Goal: Information Seeking & Learning: Check status

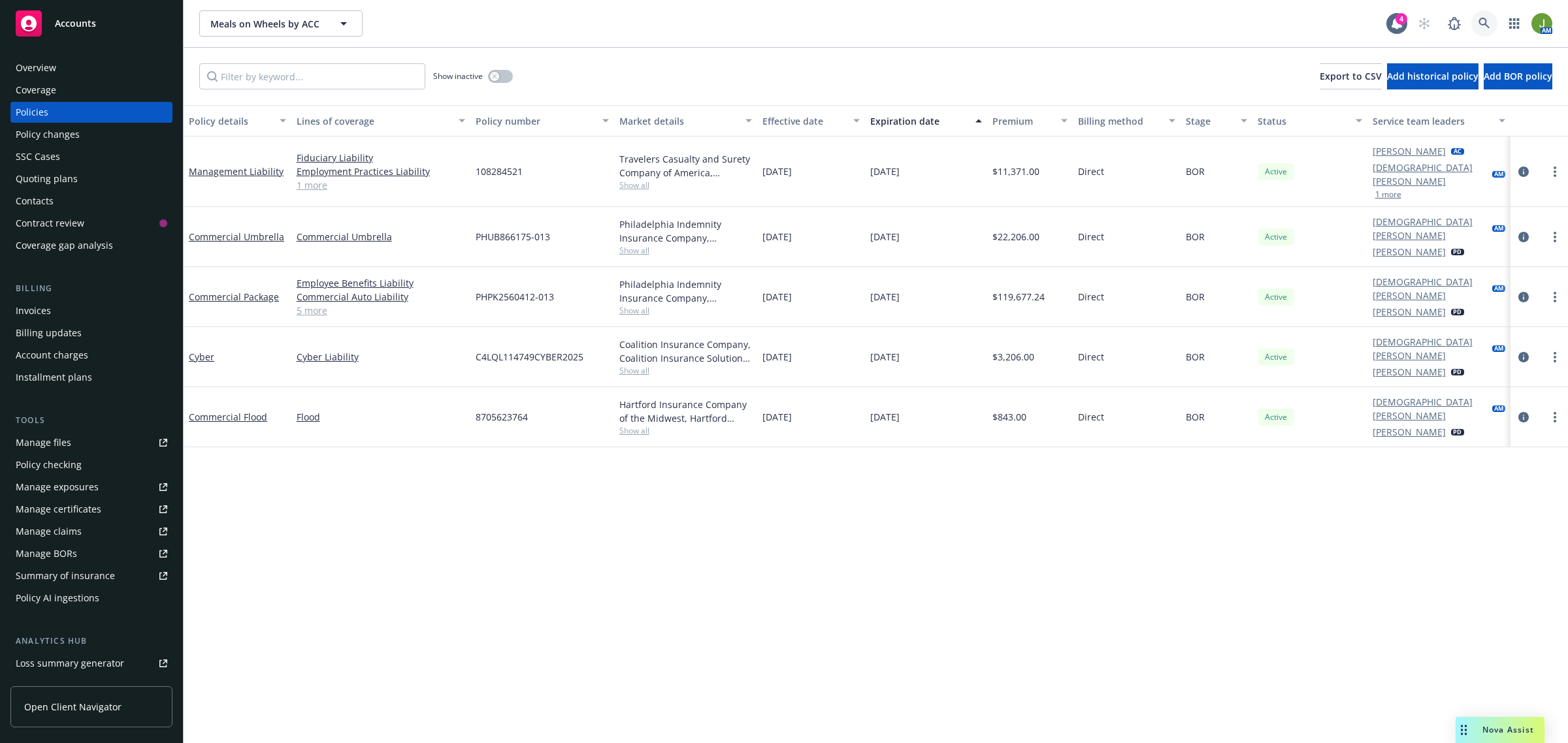
click at [1482, 24] on icon at bounding box center [1484, 23] width 11 height 11
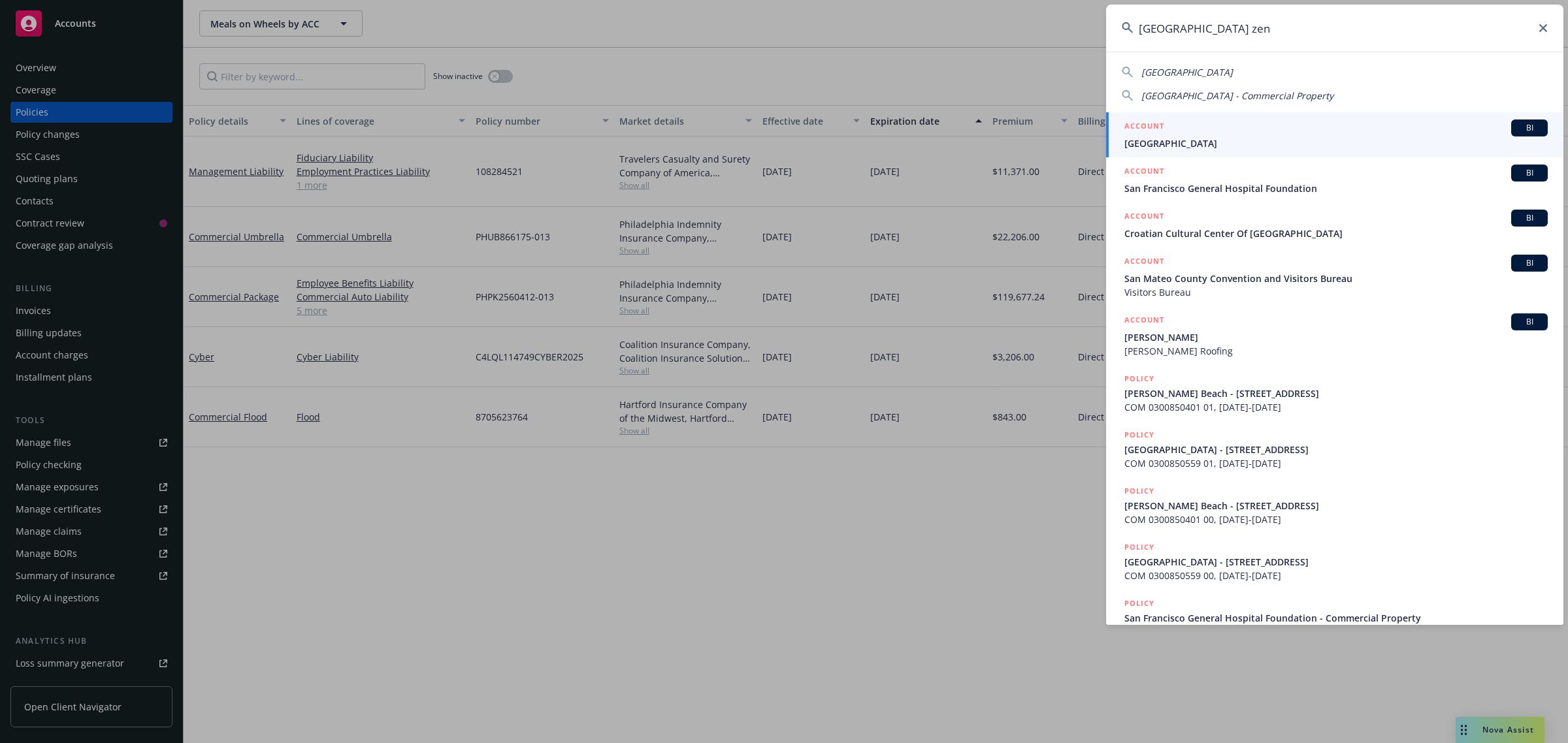
type input "[GEOGRAPHIC_DATA] zen"
click at [1247, 138] on span "[GEOGRAPHIC_DATA]" at bounding box center [1336, 144] width 423 height 14
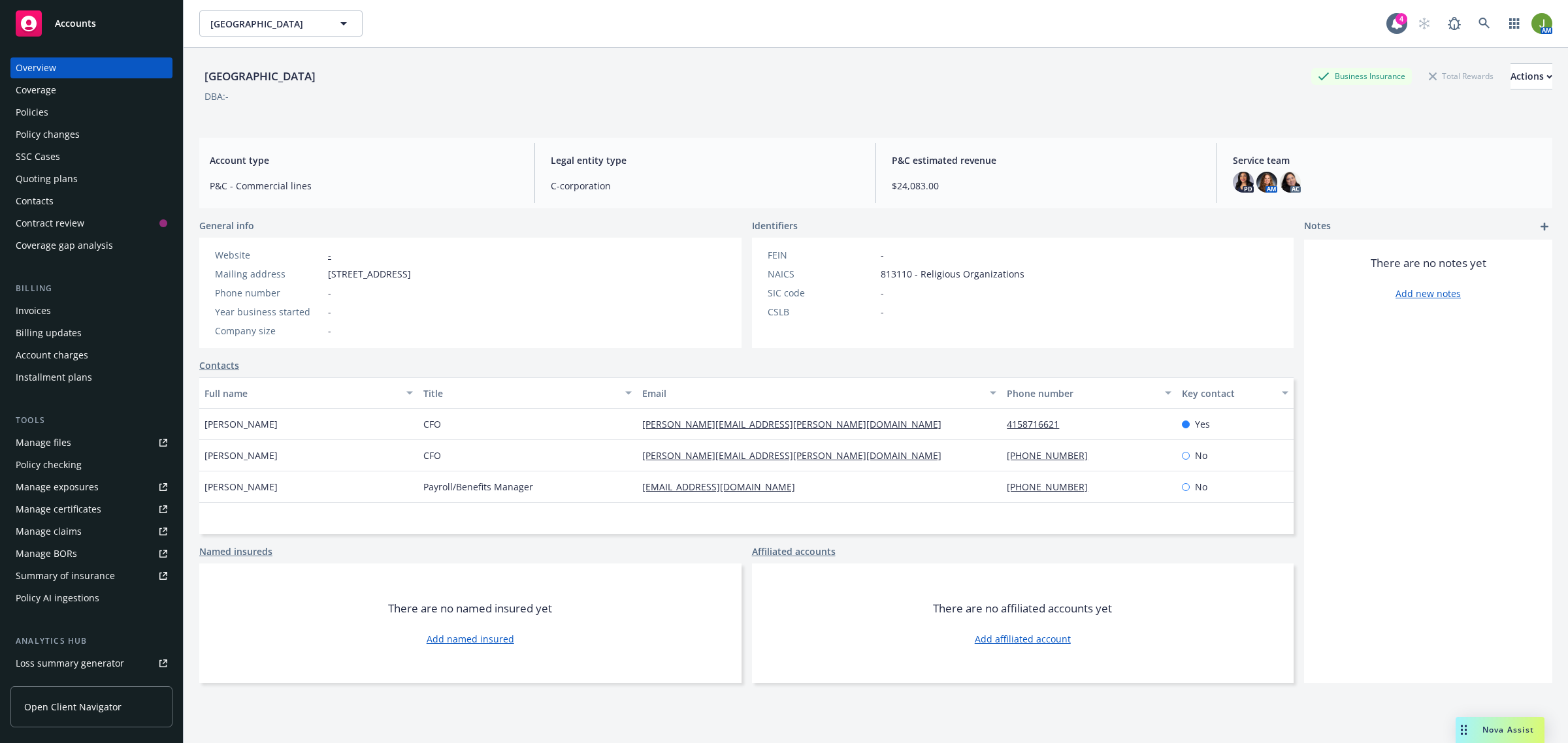
click at [105, 103] on div "Policies" at bounding box center [91, 112] width 152 height 21
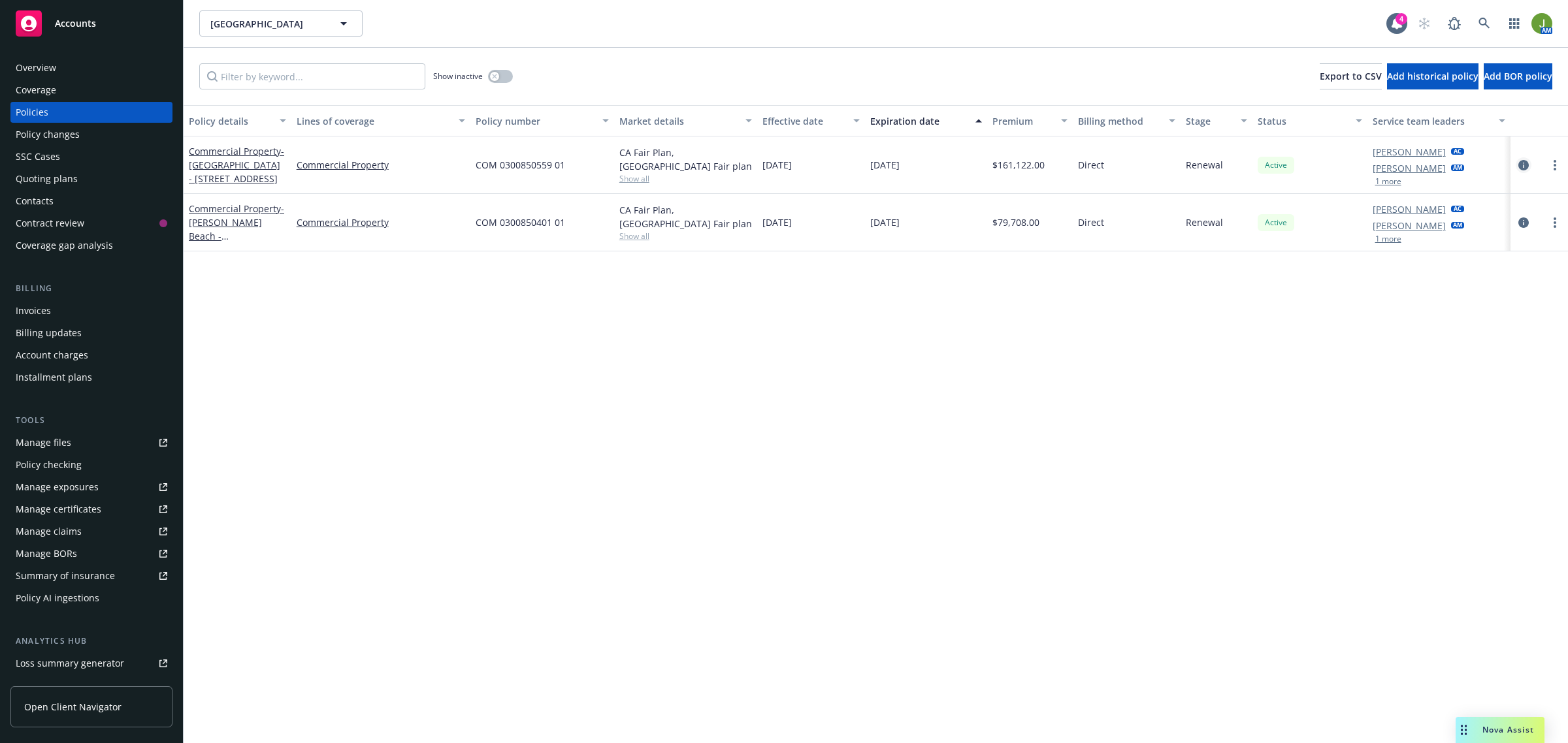
click at [1523, 163] on icon "circleInformation" at bounding box center [1524, 165] width 10 height 10
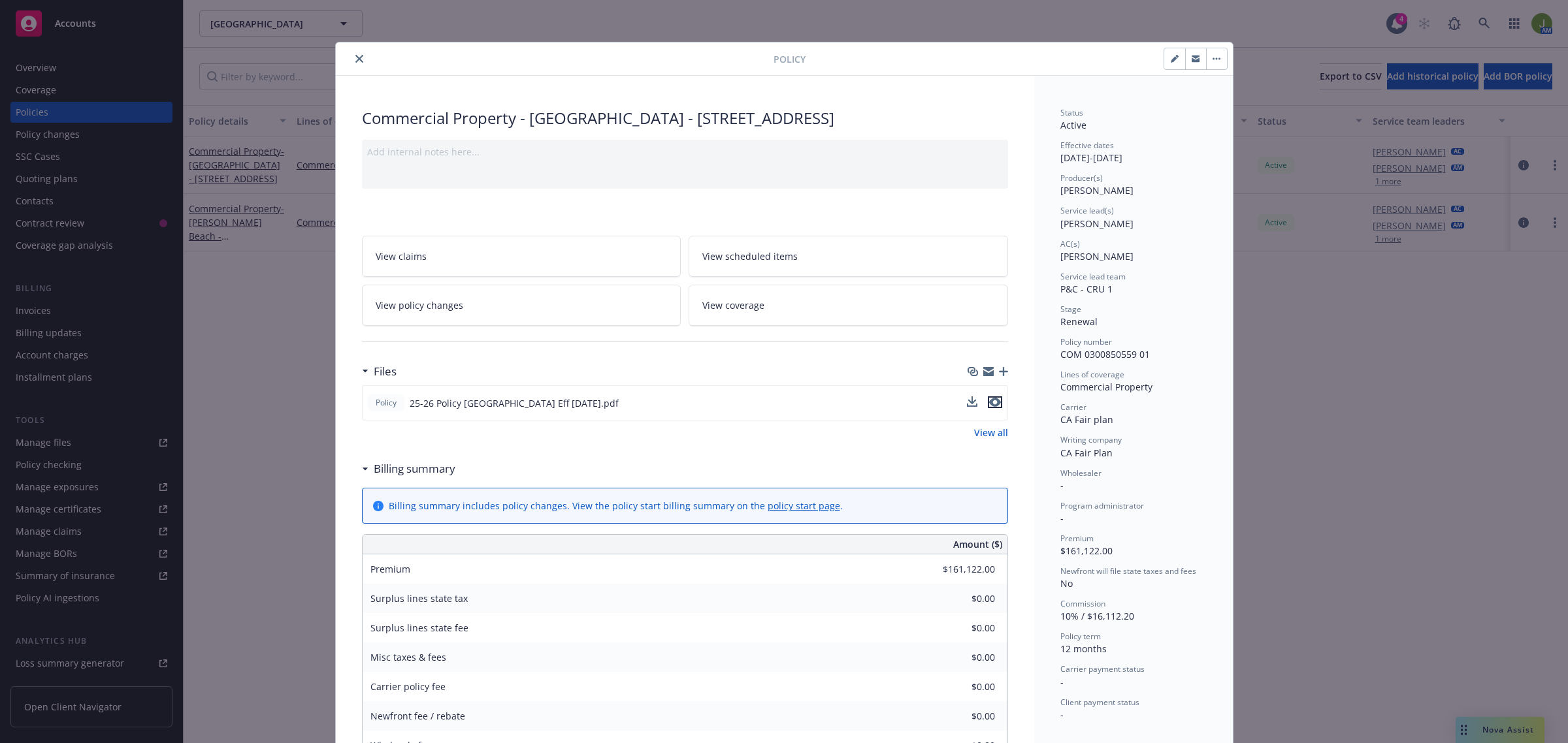
click at [991, 405] on icon "preview file" at bounding box center [994, 402] width 11 height 9
click at [355, 57] on icon "close" at bounding box center [359, 58] width 8 height 8
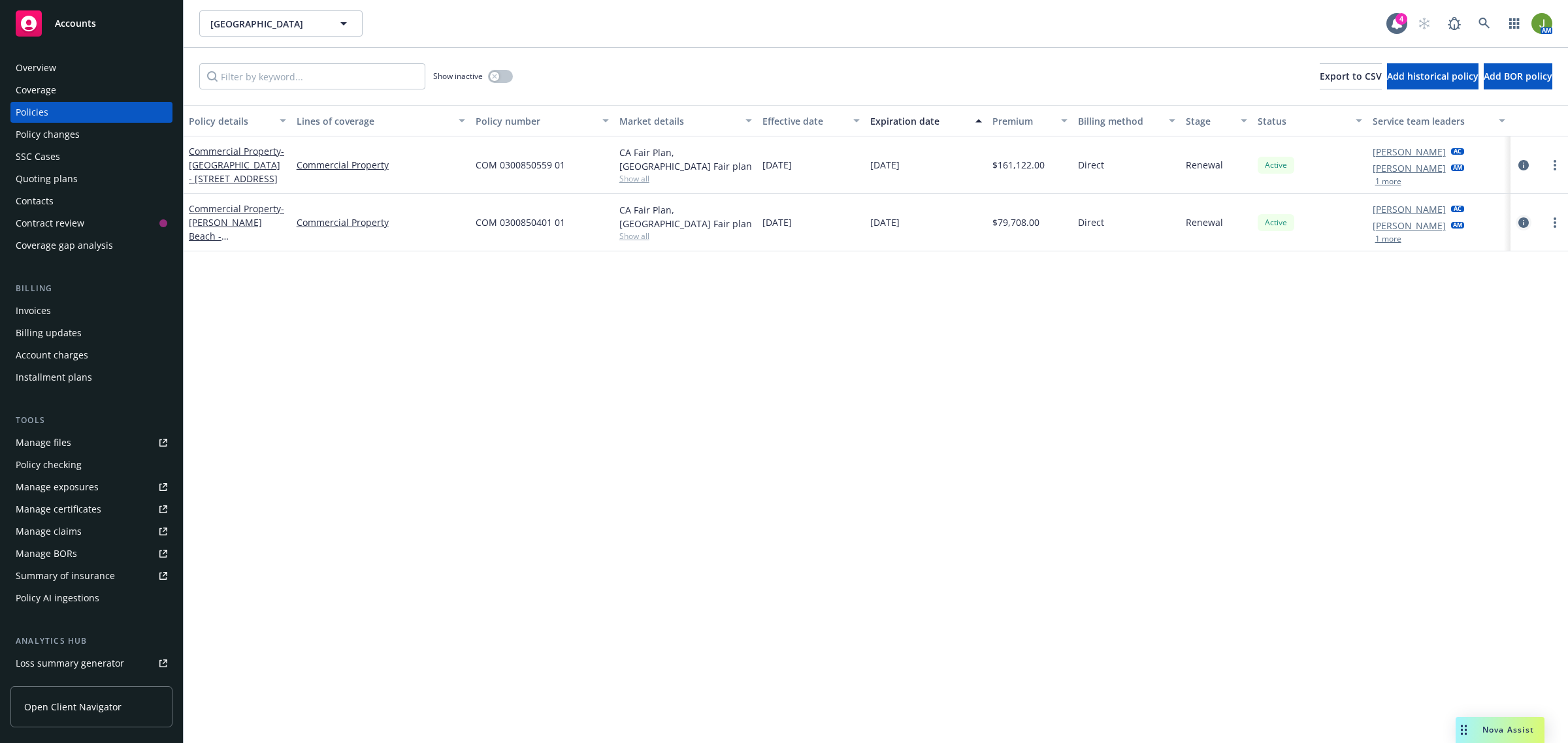
click at [1530, 220] on link "circleInformation" at bounding box center [1524, 223] width 16 height 16
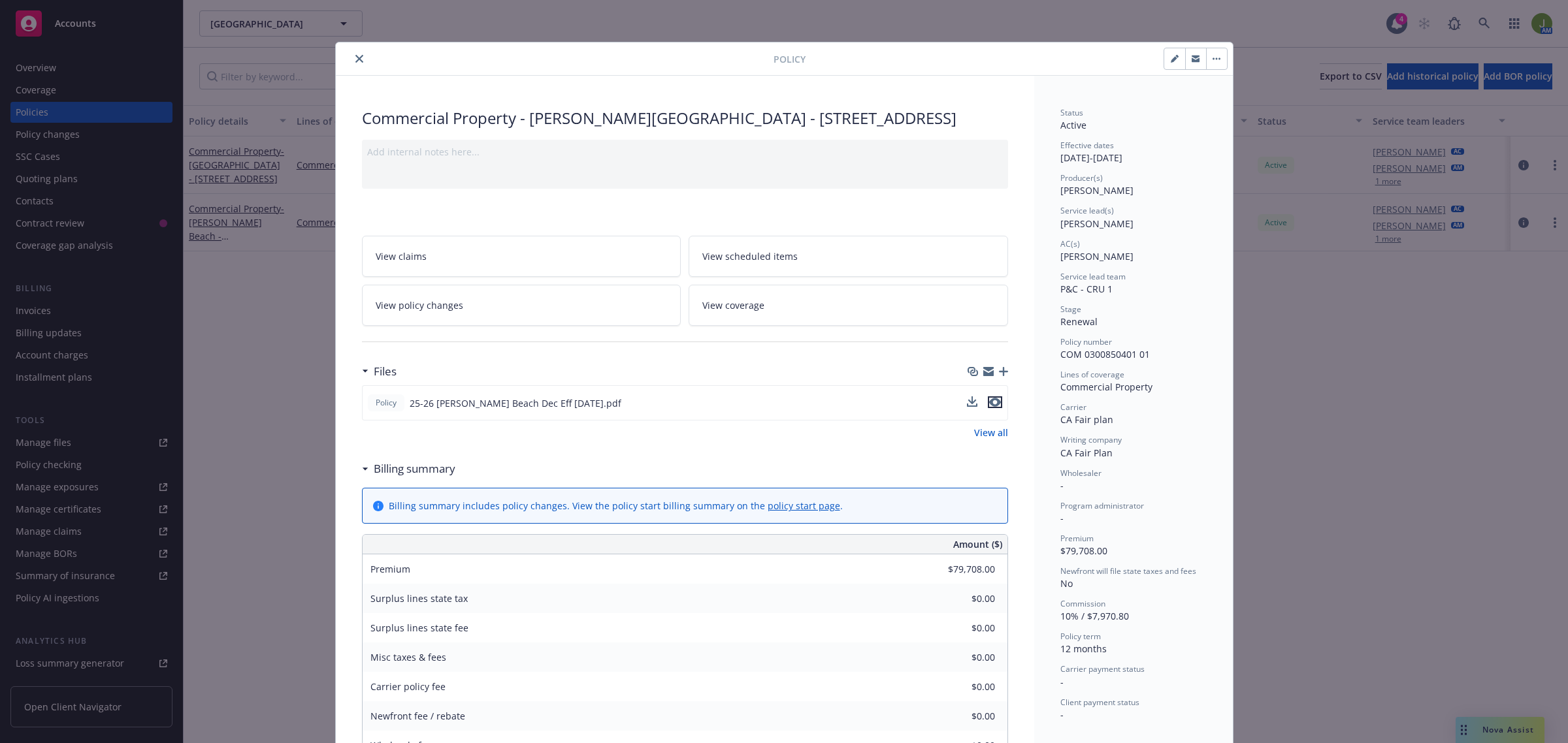
click at [994, 405] on icon "preview file" at bounding box center [994, 402] width 11 height 9
click at [403, 310] on span "View policy changes" at bounding box center [419, 306] width 87 height 14
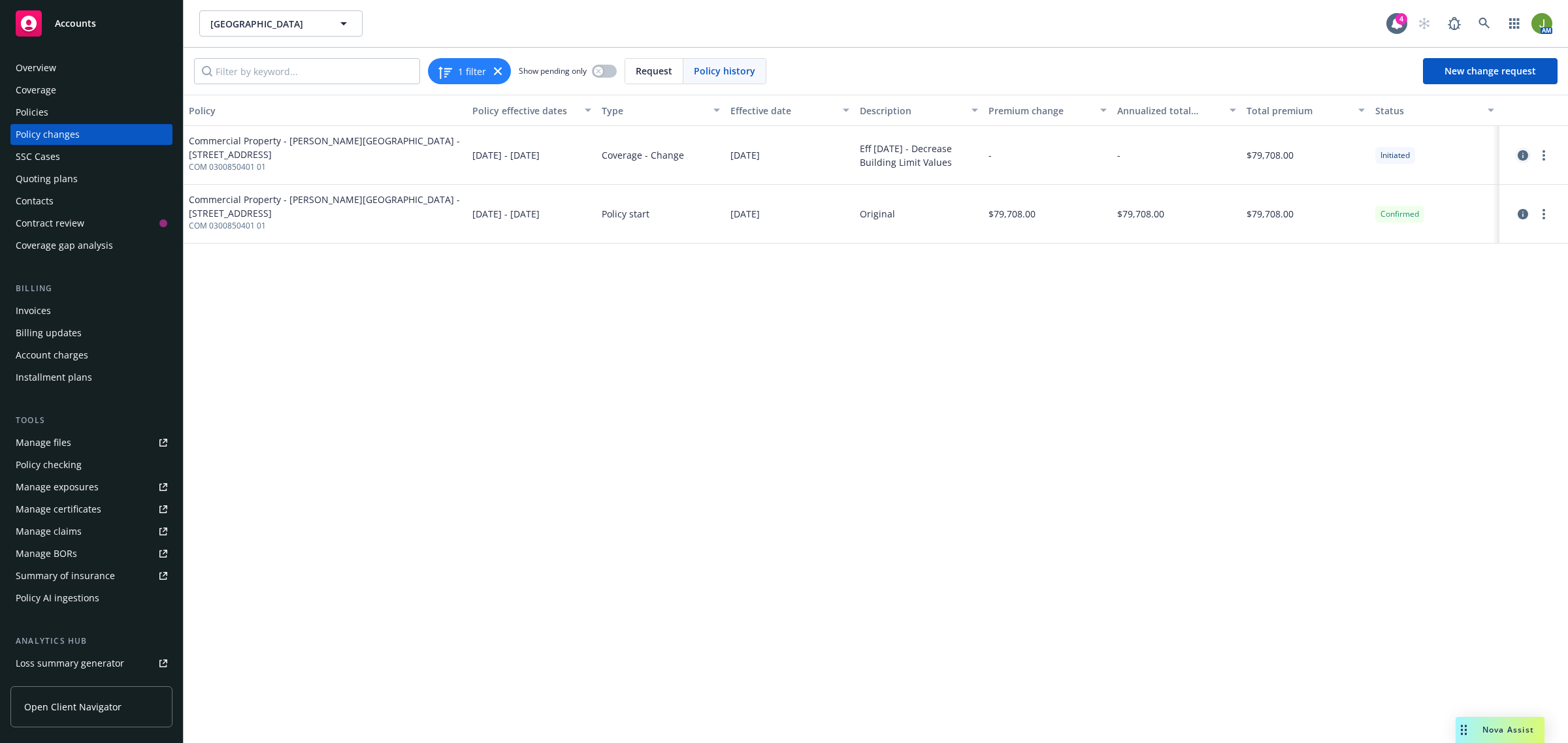
click at [1524, 154] on icon "circleInformation" at bounding box center [1523, 155] width 10 height 10
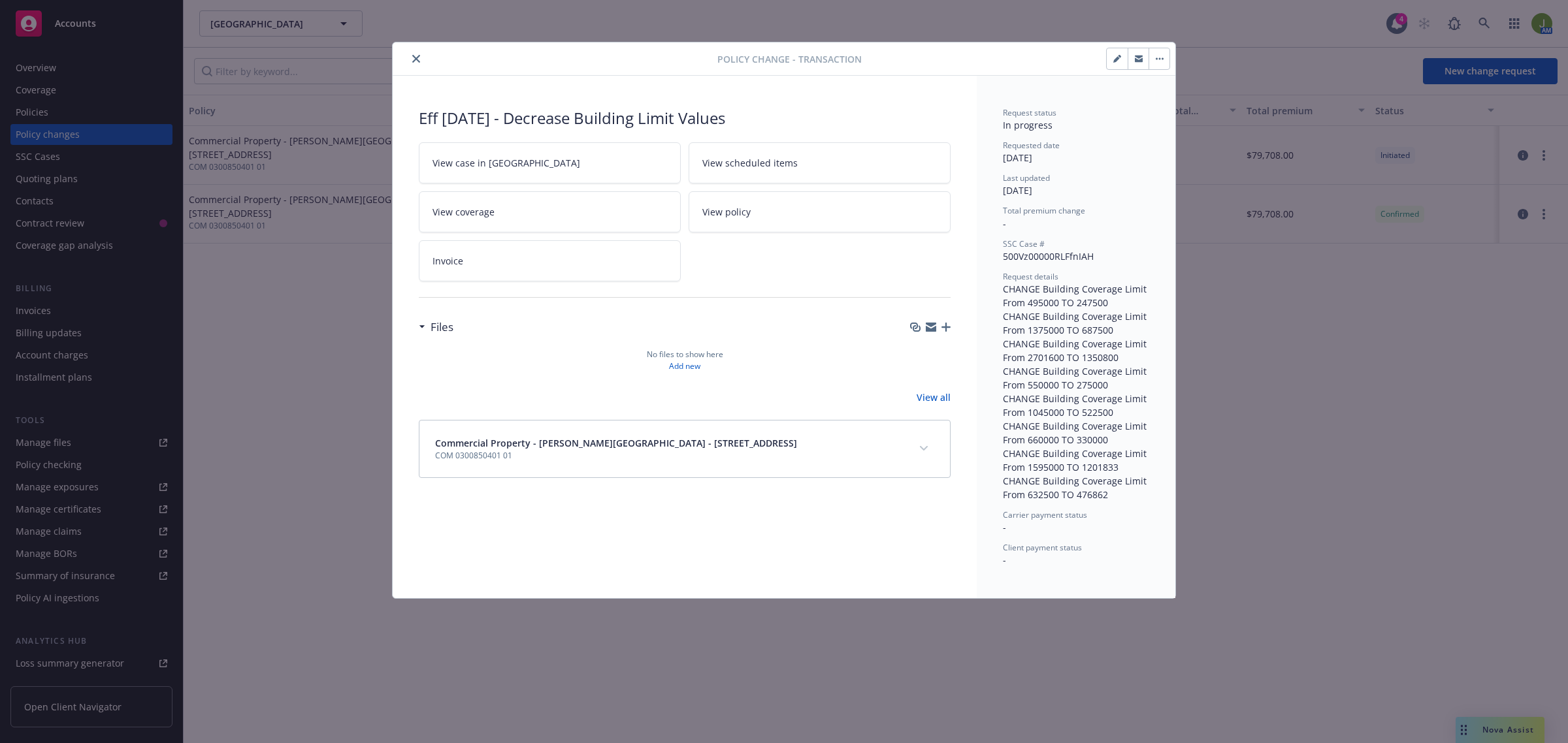
click at [416, 60] on icon "close" at bounding box center [416, 58] width 8 height 8
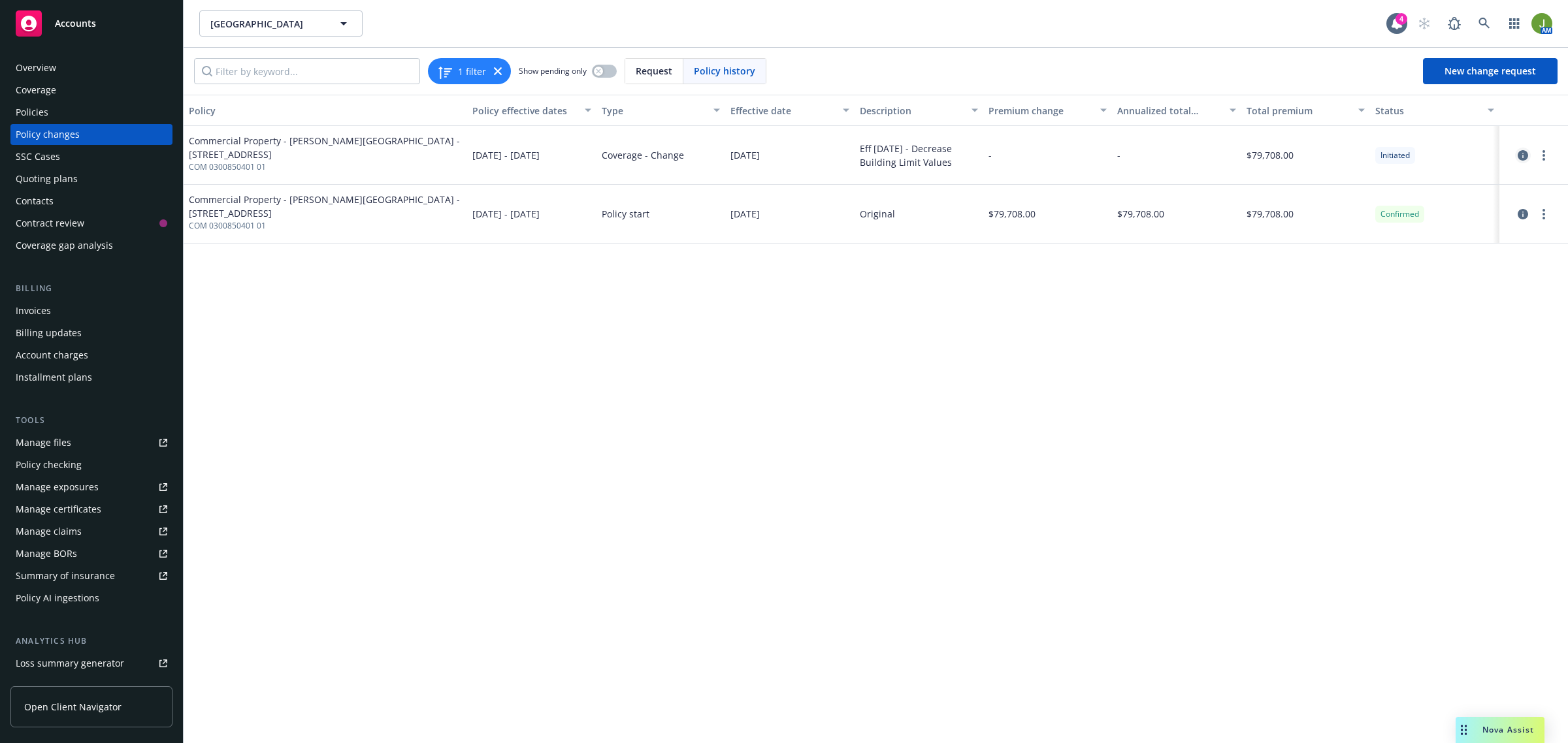
click at [1525, 152] on icon "circleInformation" at bounding box center [1523, 155] width 10 height 10
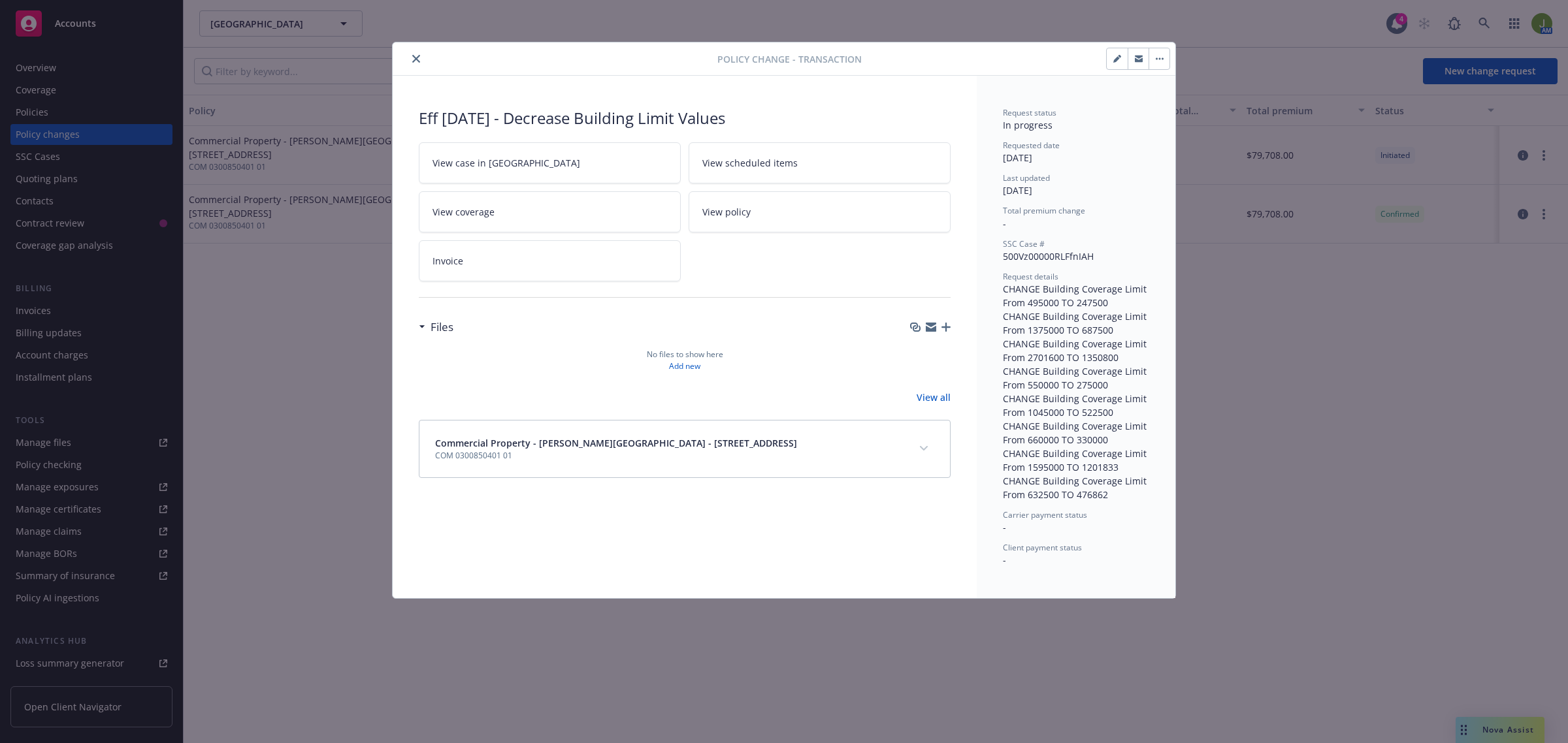
click at [419, 53] on button "close" at bounding box center [416, 58] width 16 height 16
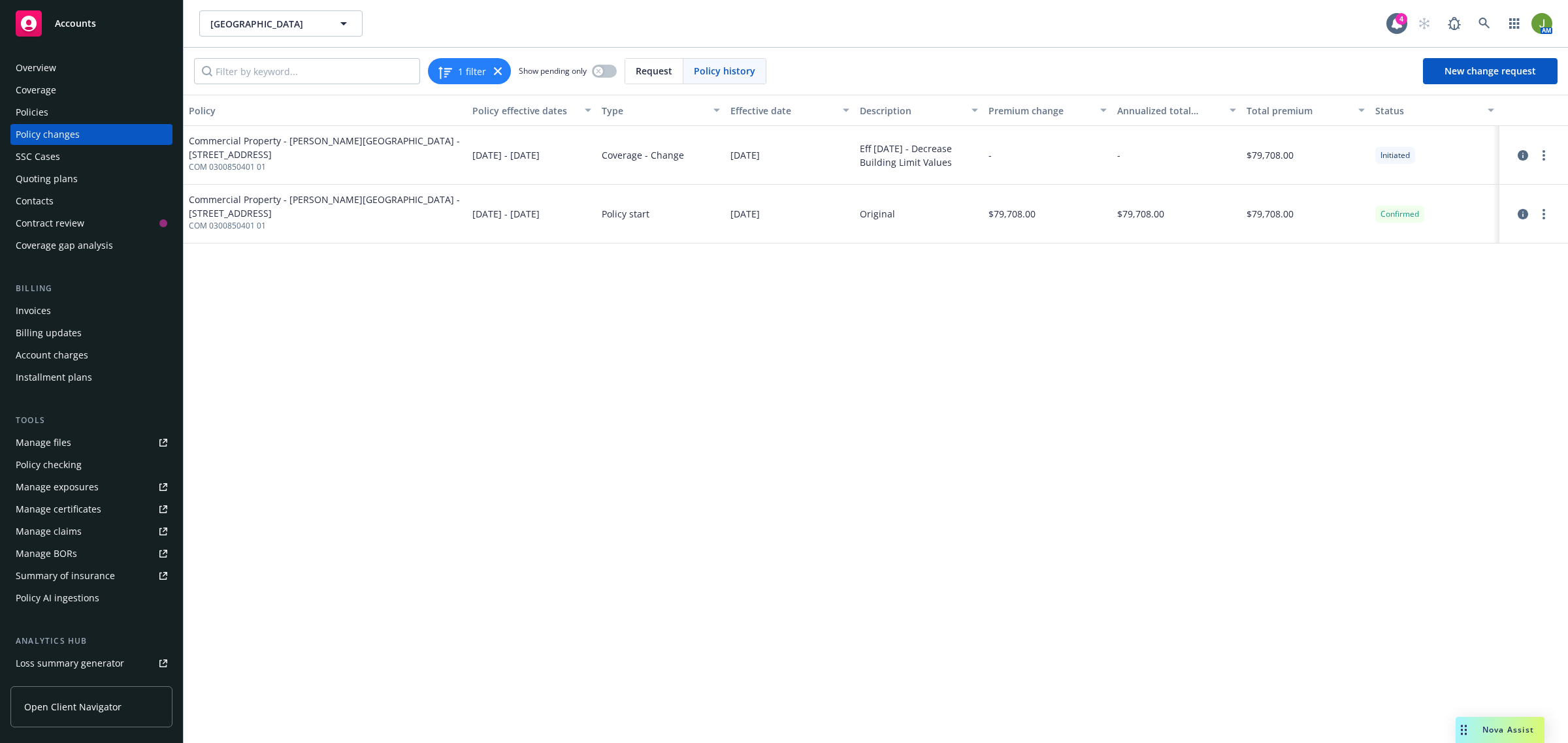
click at [71, 108] on div "Policies" at bounding box center [91, 112] width 152 height 21
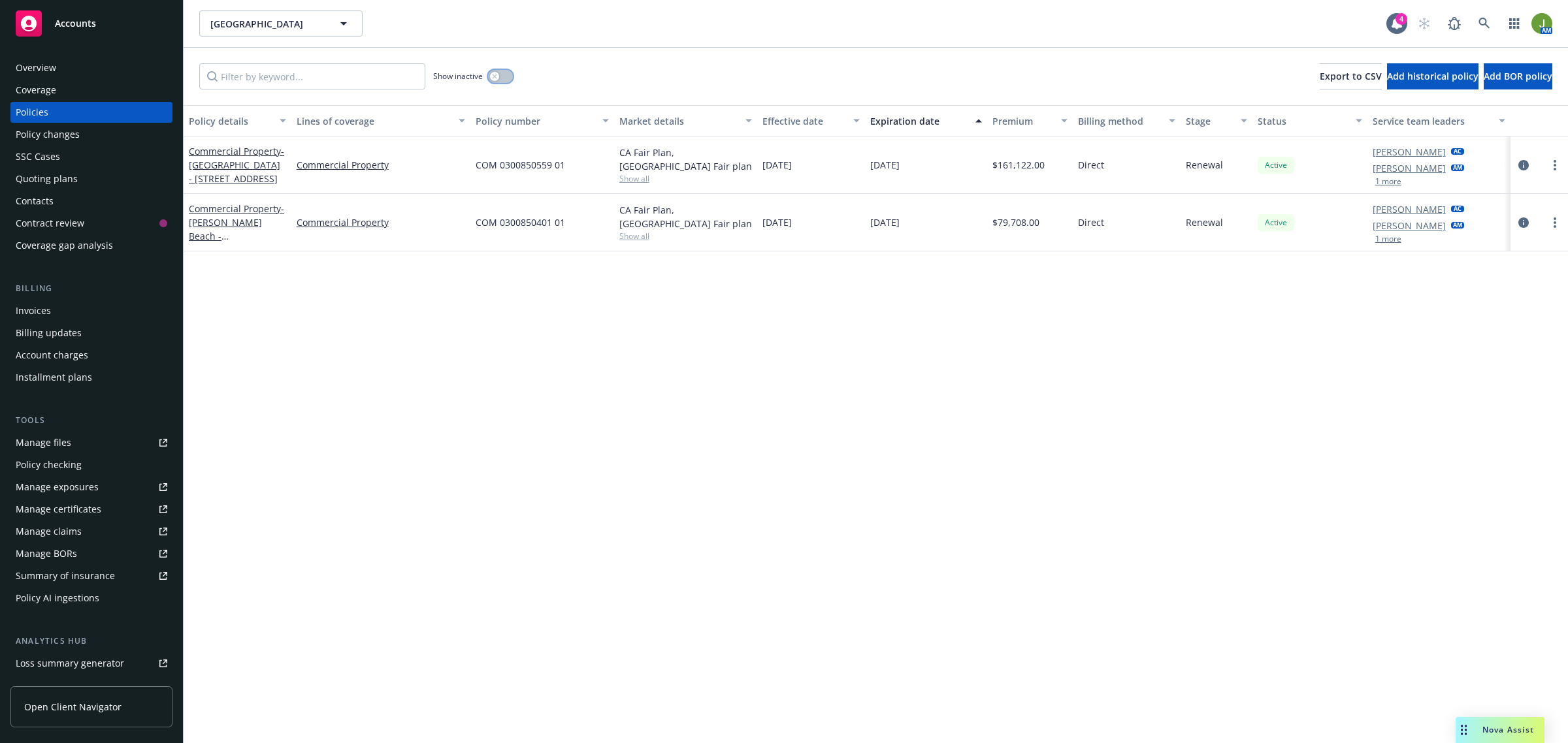
click at [508, 78] on button "button" at bounding box center [500, 76] width 24 height 13
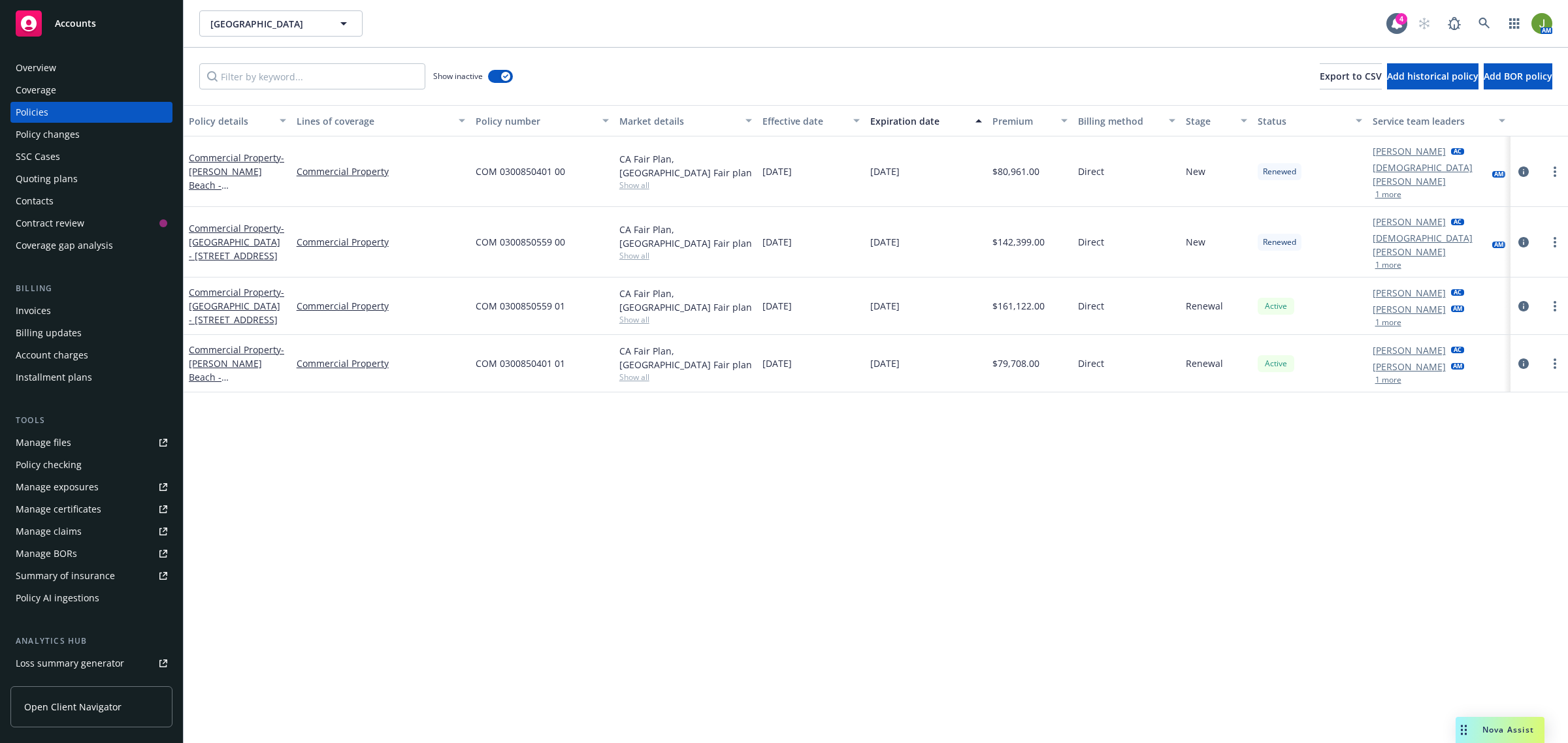
click at [57, 144] on div "Policy changes" at bounding box center [47, 134] width 64 height 21
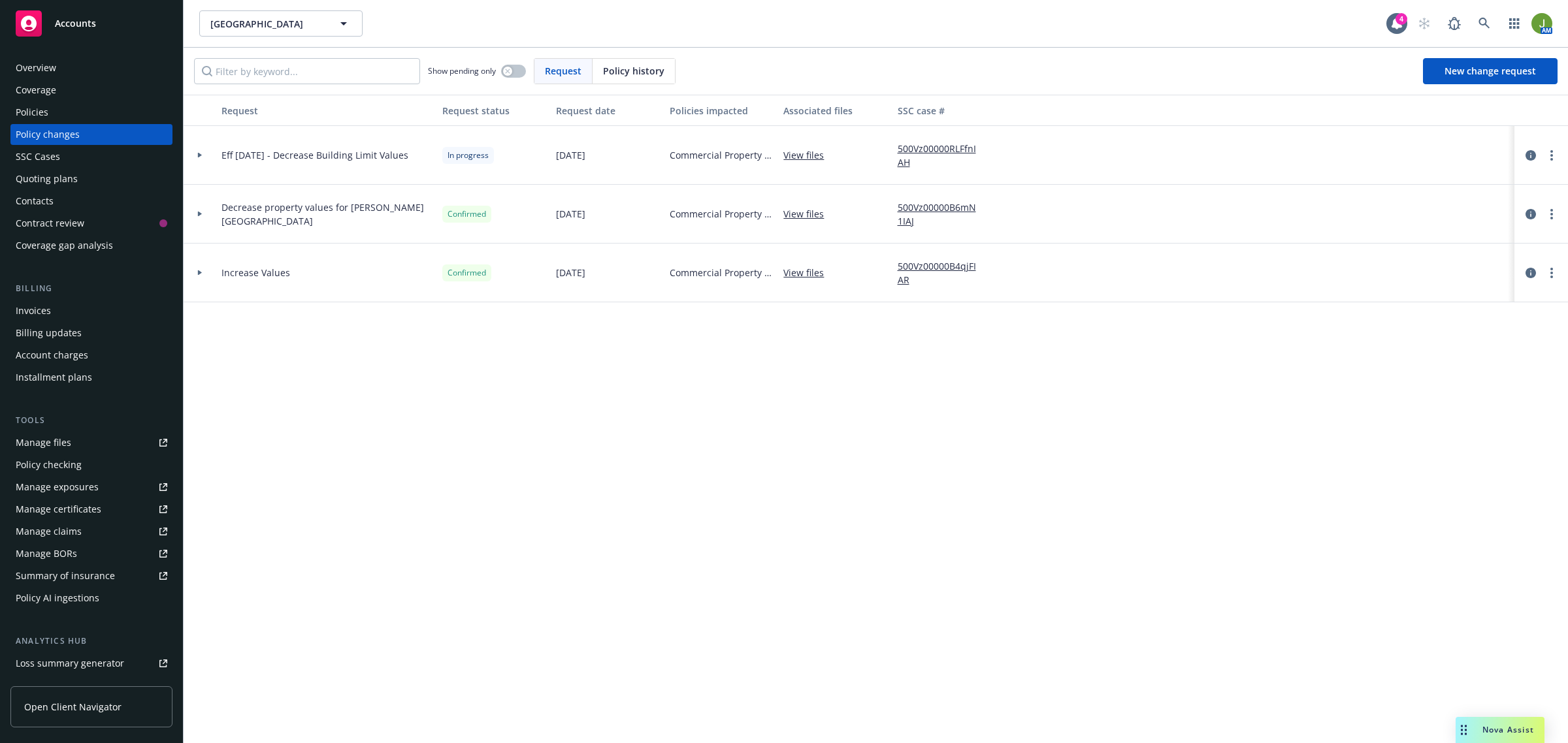
click at [948, 145] on link "500Vz00000RLFfnIAH" at bounding box center [942, 155] width 90 height 27
click at [64, 110] on div "Policies" at bounding box center [91, 112] width 152 height 21
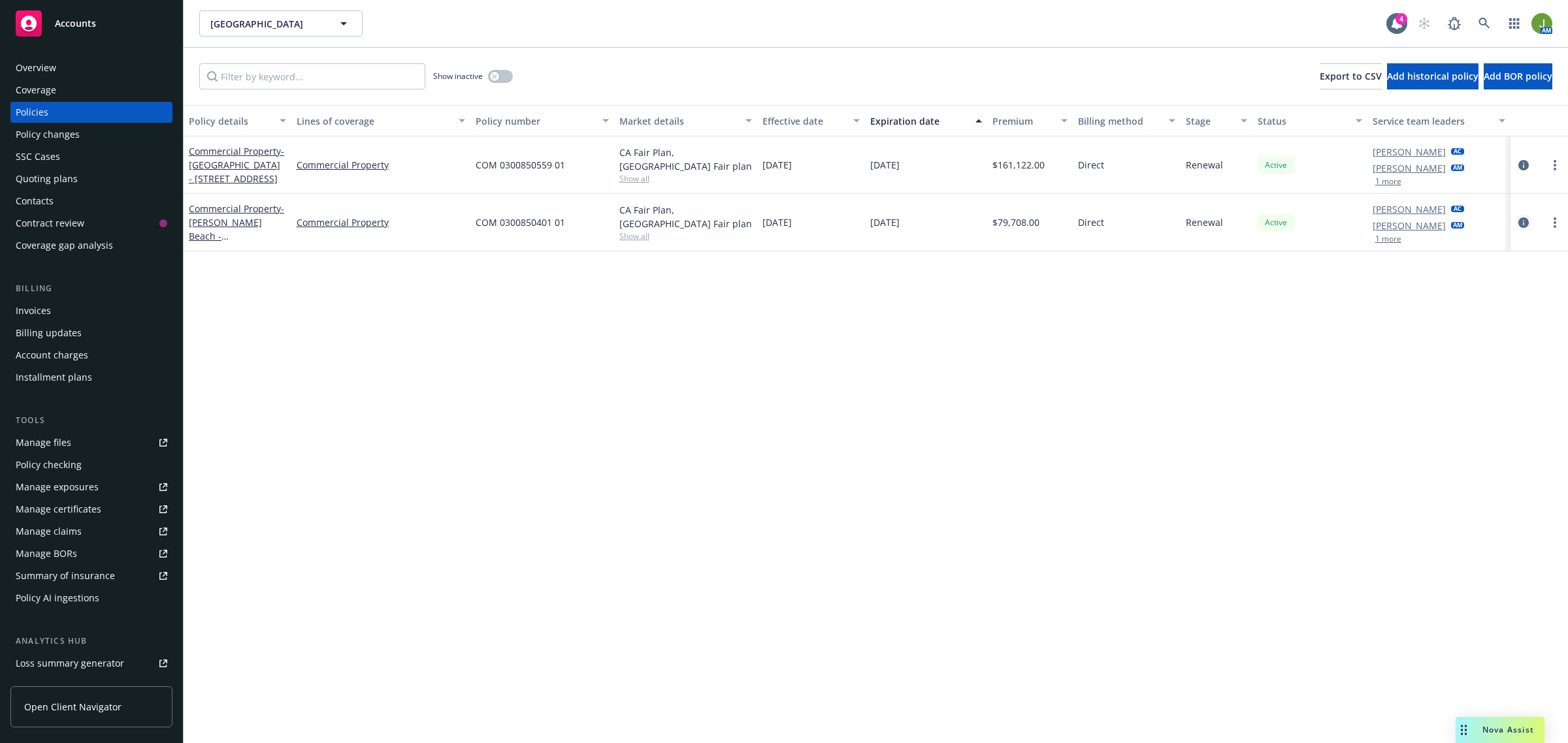
click at [1519, 220] on icon "circleInformation" at bounding box center [1524, 223] width 10 height 10
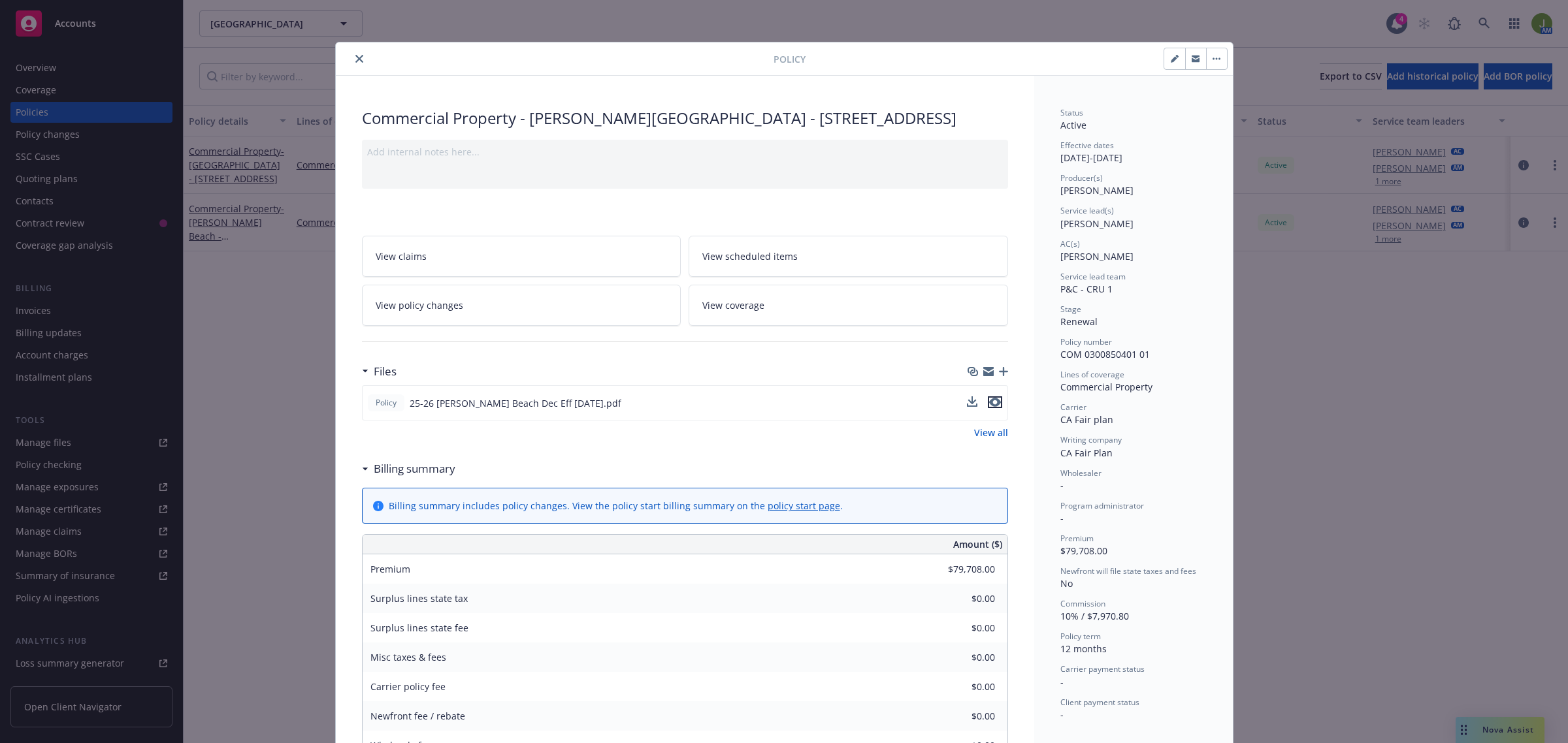
click at [993, 405] on icon "preview file" at bounding box center [994, 402] width 11 height 9
click at [355, 56] on icon "close" at bounding box center [359, 58] width 8 height 8
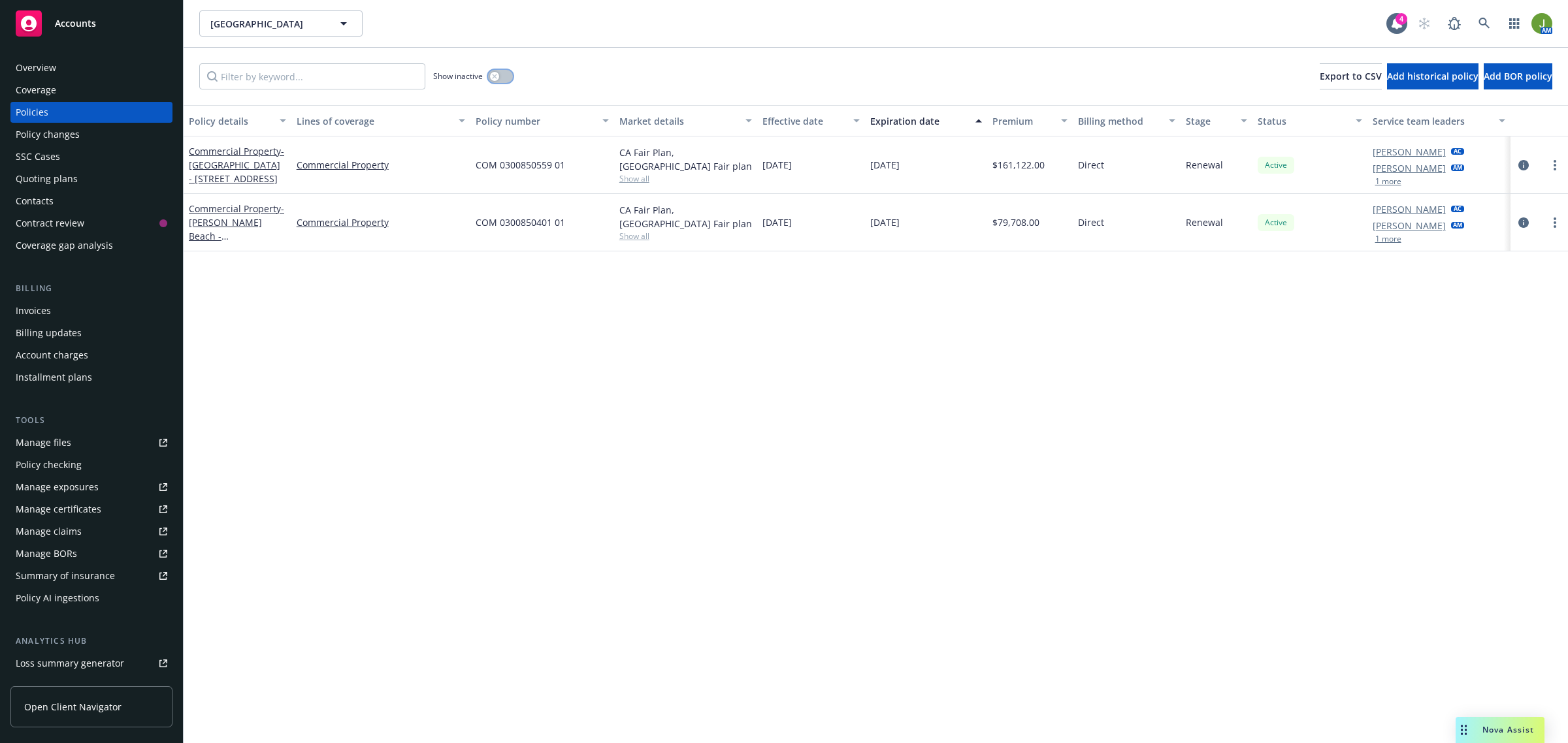
click at [507, 73] on button "button" at bounding box center [500, 76] width 24 height 13
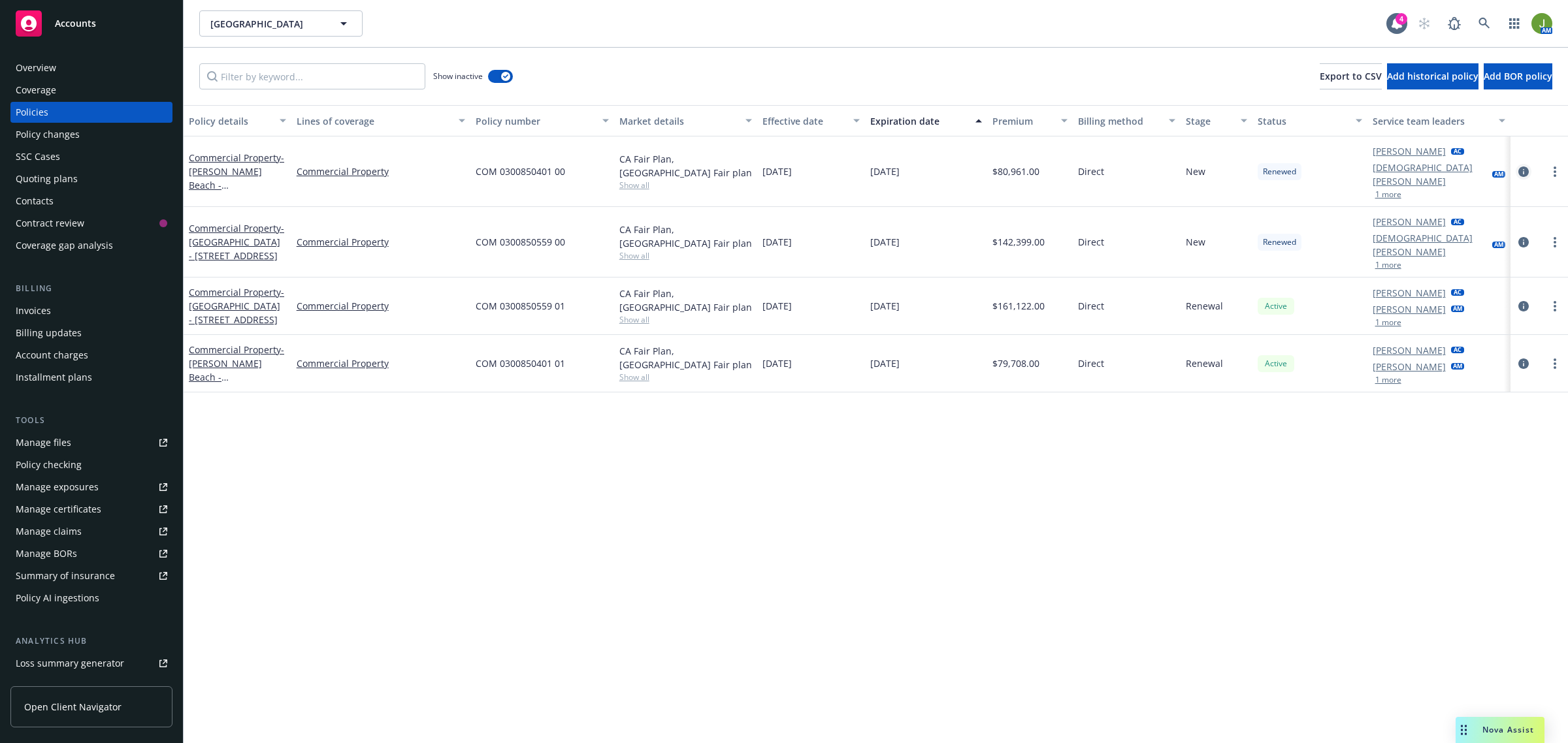
click at [1526, 170] on icon "circleInformation" at bounding box center [1524, 172] width 10 height 10
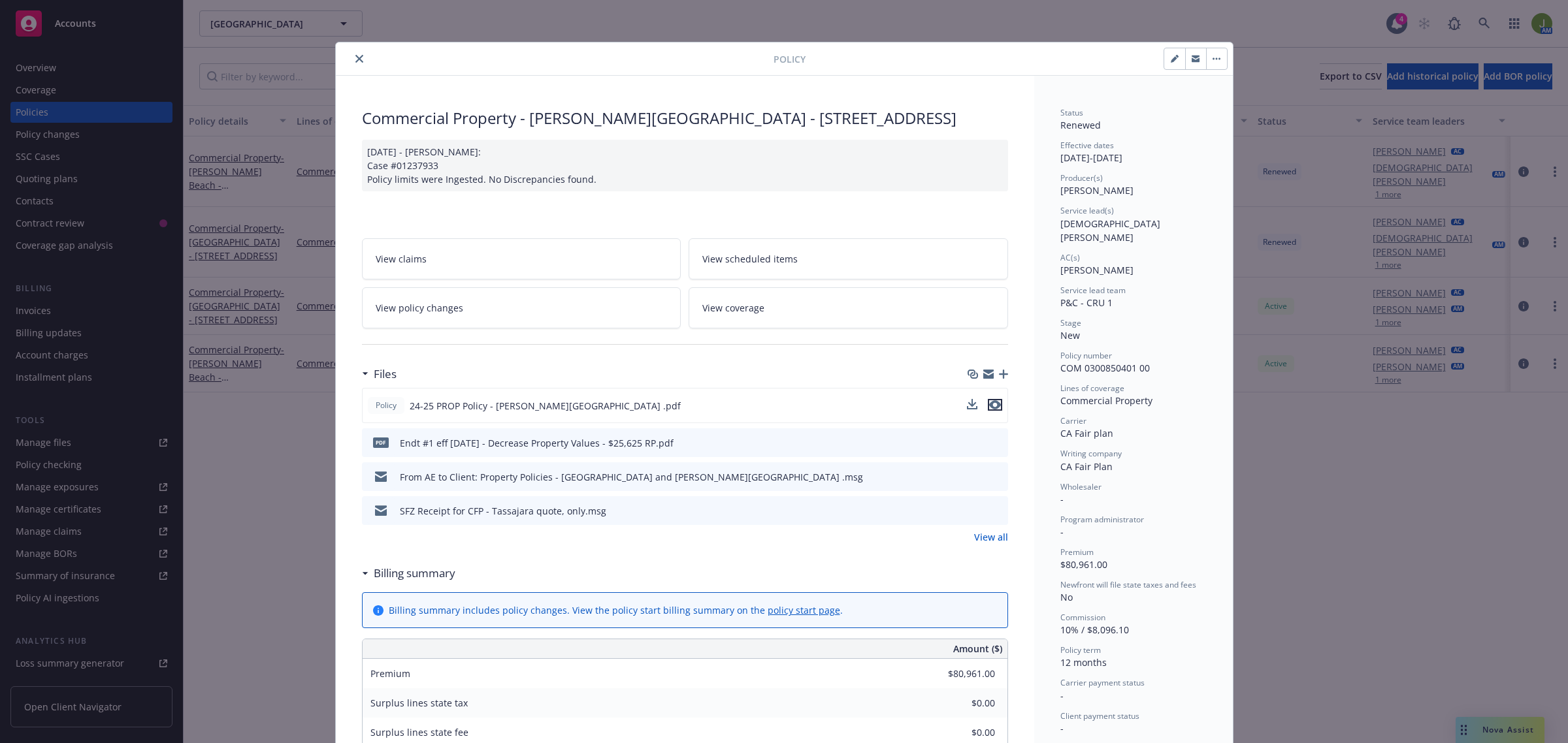
click at [989, 405] on icon "preview file" at bounding box center [994, 405] width 11 height 9
click at [450, 317] on link "View policy changes" at bounding box center [521, 307] width 320 height 41
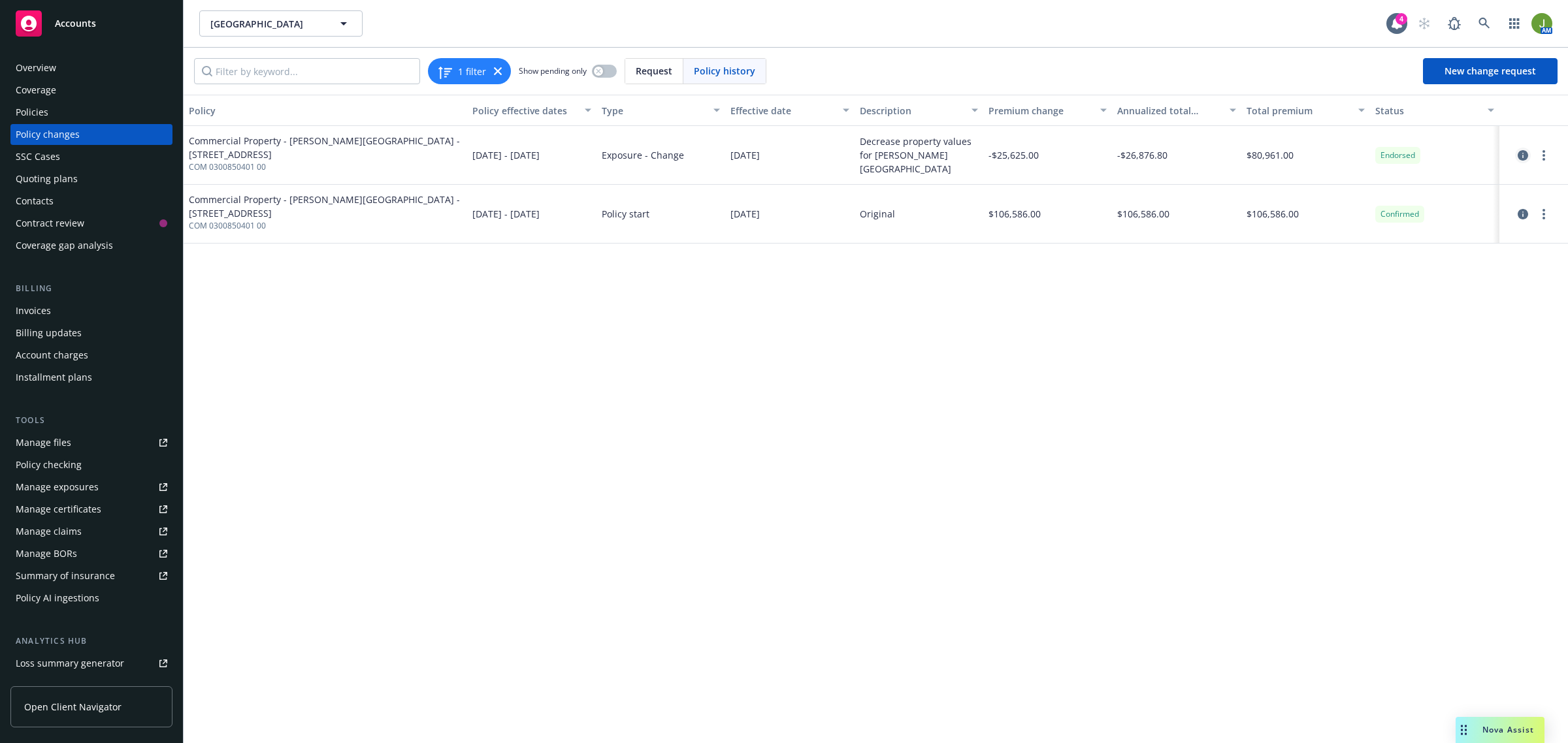
click at [1524, 158] on icon "circleInformation" at bounding box center [1523, 155] width 10 height 10
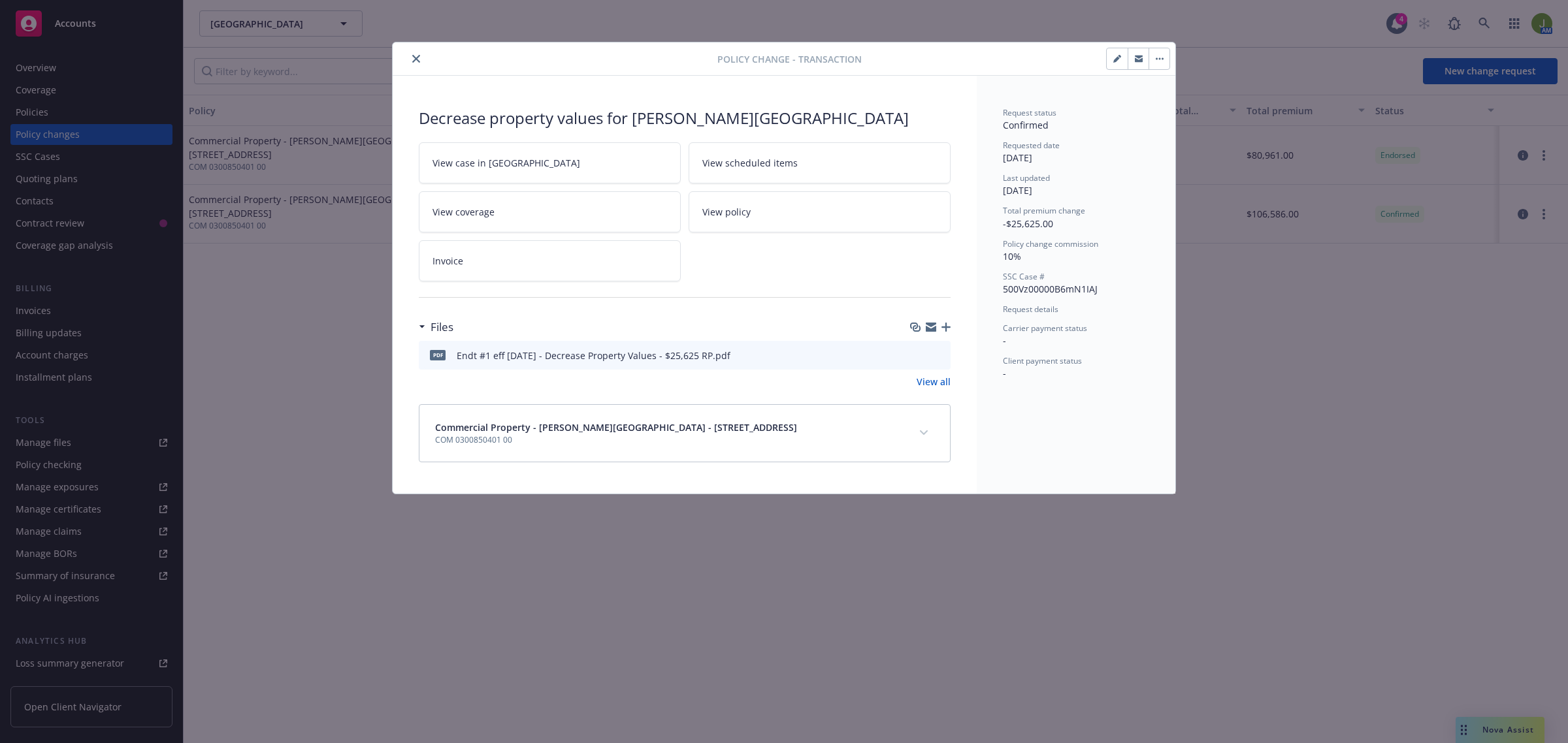
click at [938, 355] on icon "preview file" at bounding box center [937, 355] width 11 height 9
click at [413, 65] on button "close" at bounding box center [416, 58] width 16 height 16
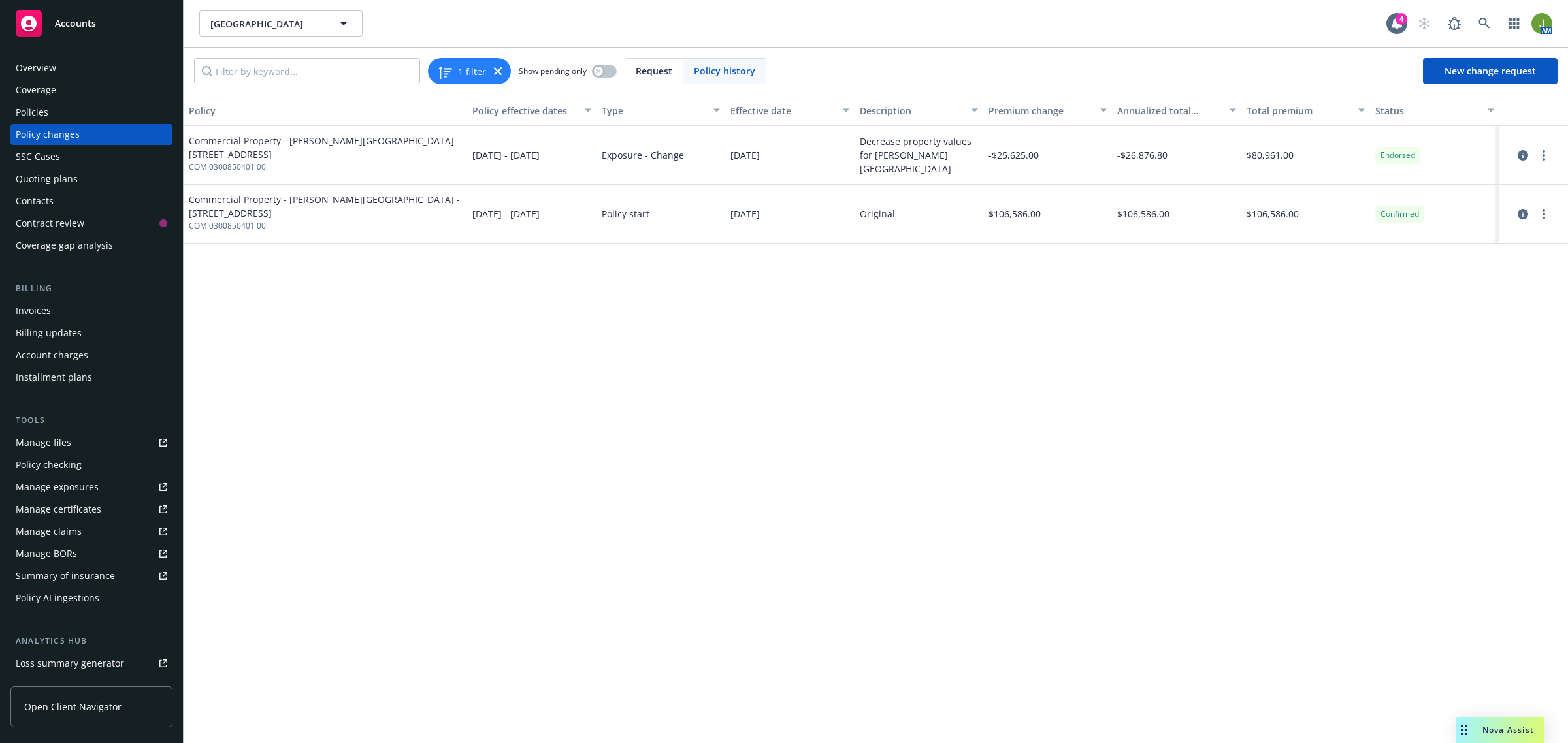
click at [37, 116] on div "Policies" at bounding box center [31, 112] width 32 height 21
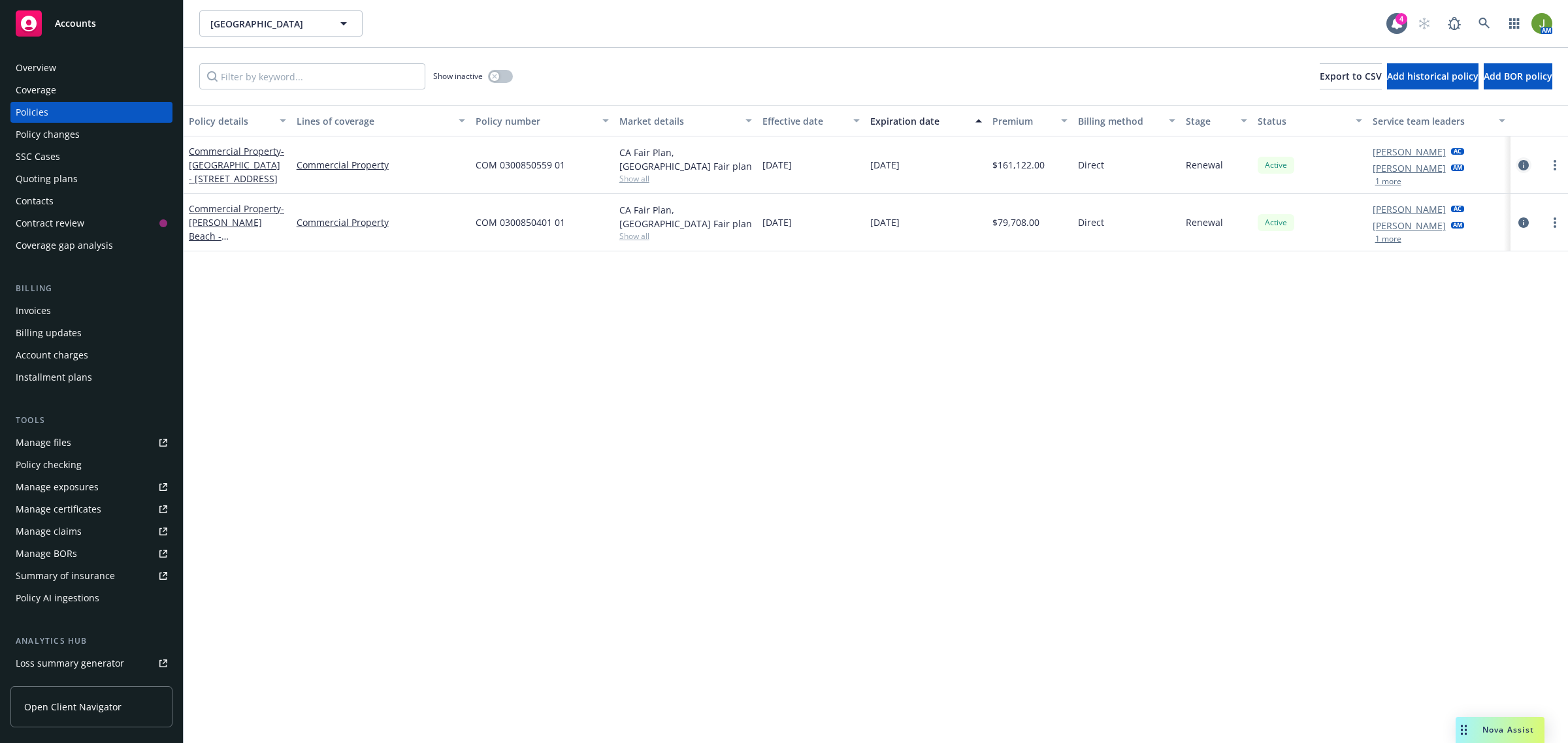
click at [1525, 170] on icon "circleInformation" at bounding box center [1524, 165] width 10 height 10
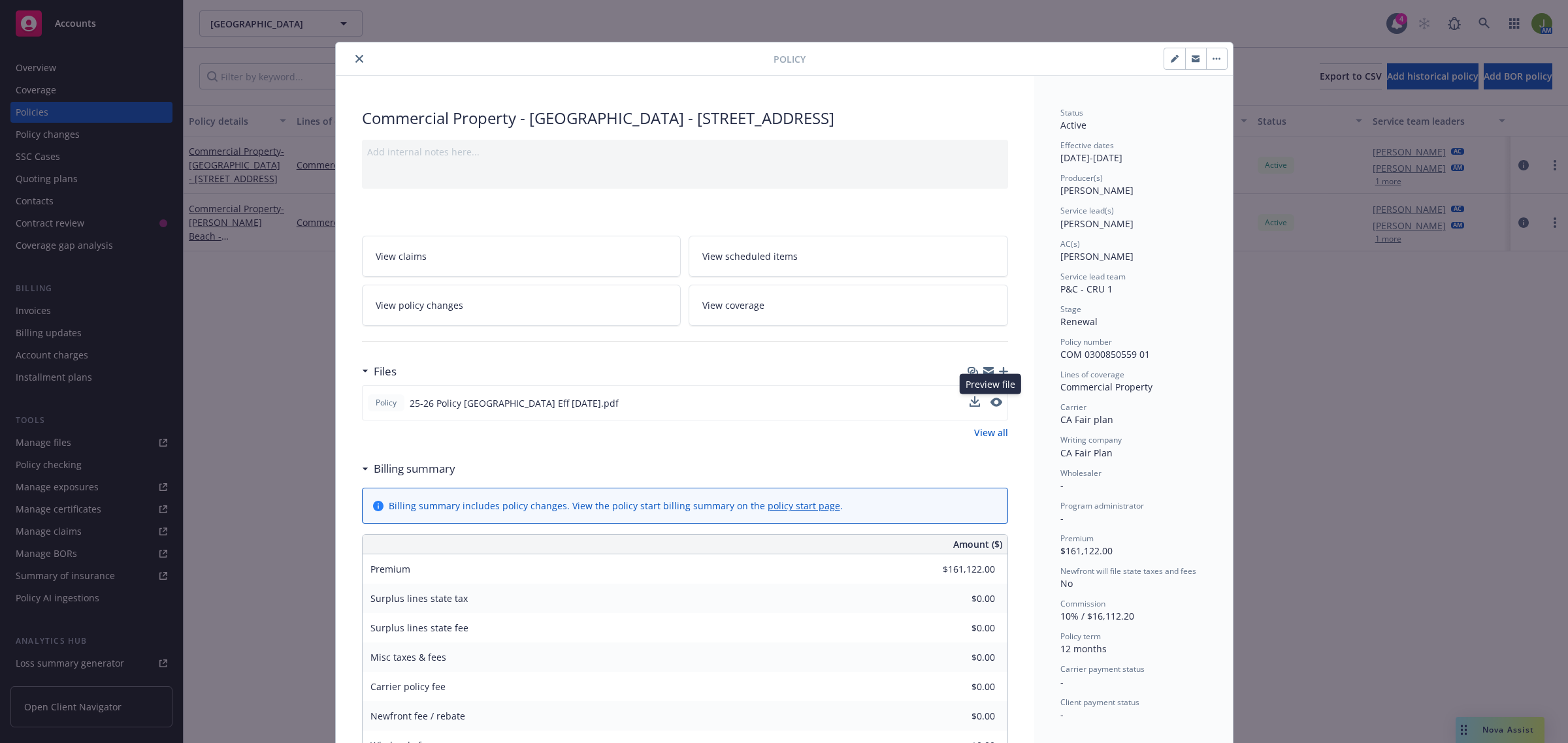
click at [990, 409] on button at bounding box center [996, 403] width 11 height 14
click at [991, 402] on icon "preview file" at bounding box center [994, 402] width 11 height 9
click at [355, 57] on icon "close" at bounding box center [359, 58] width 8 height 8
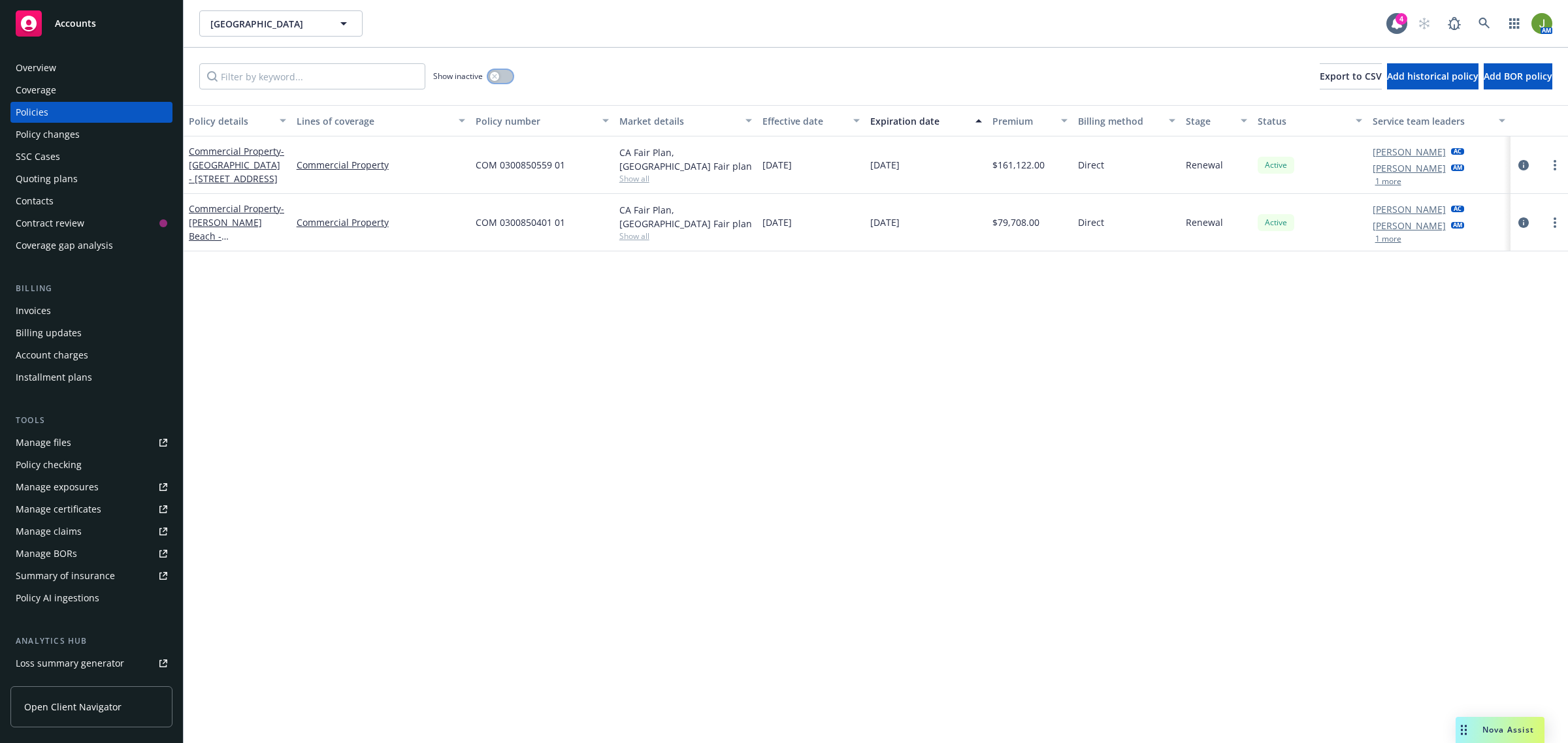
click at [502, 74] on button "button" at bounding box center [500, 76] width 24 height 13
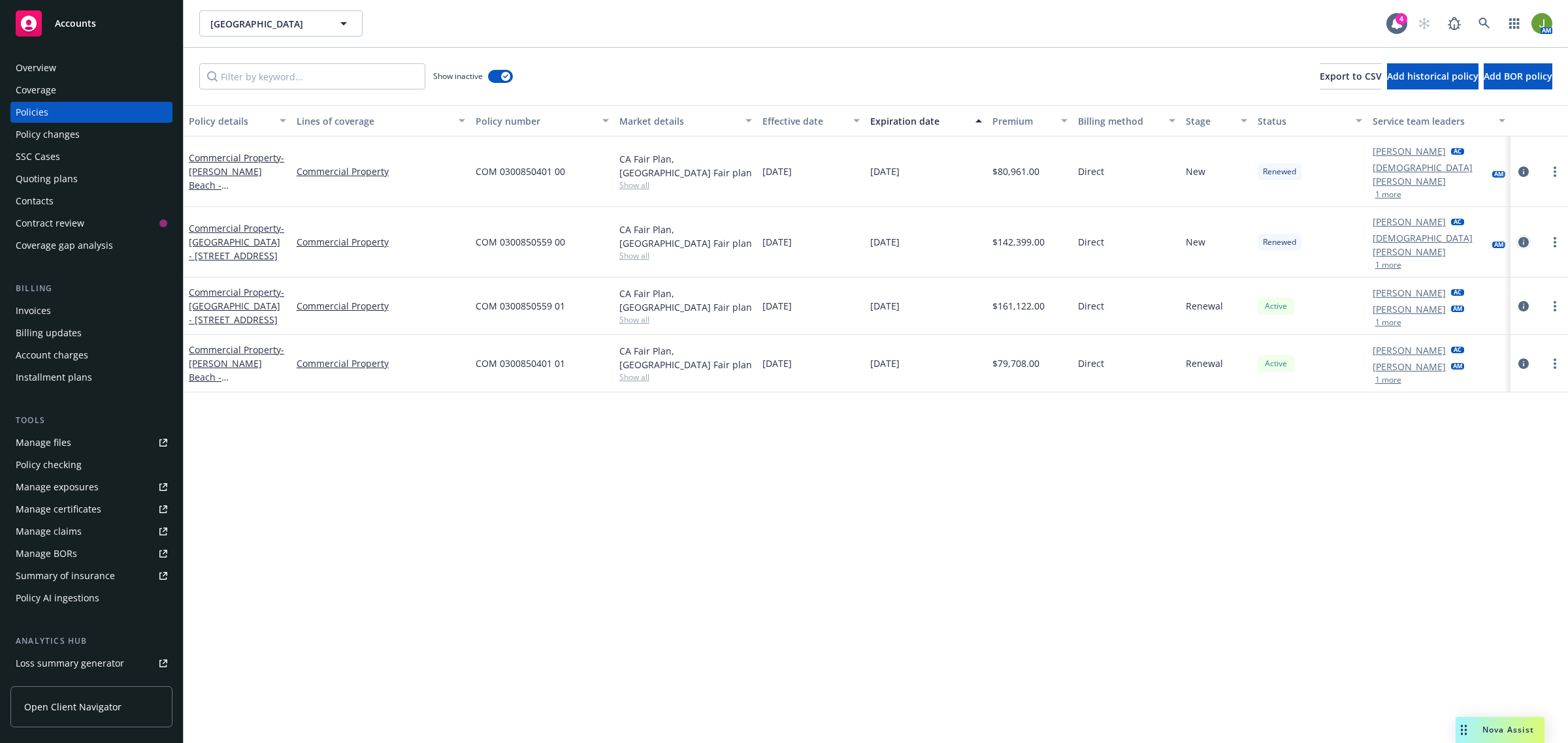
click at [1519, 237] on icon "circleInformation" at bounding box center [1524, 242] width 10 height 10
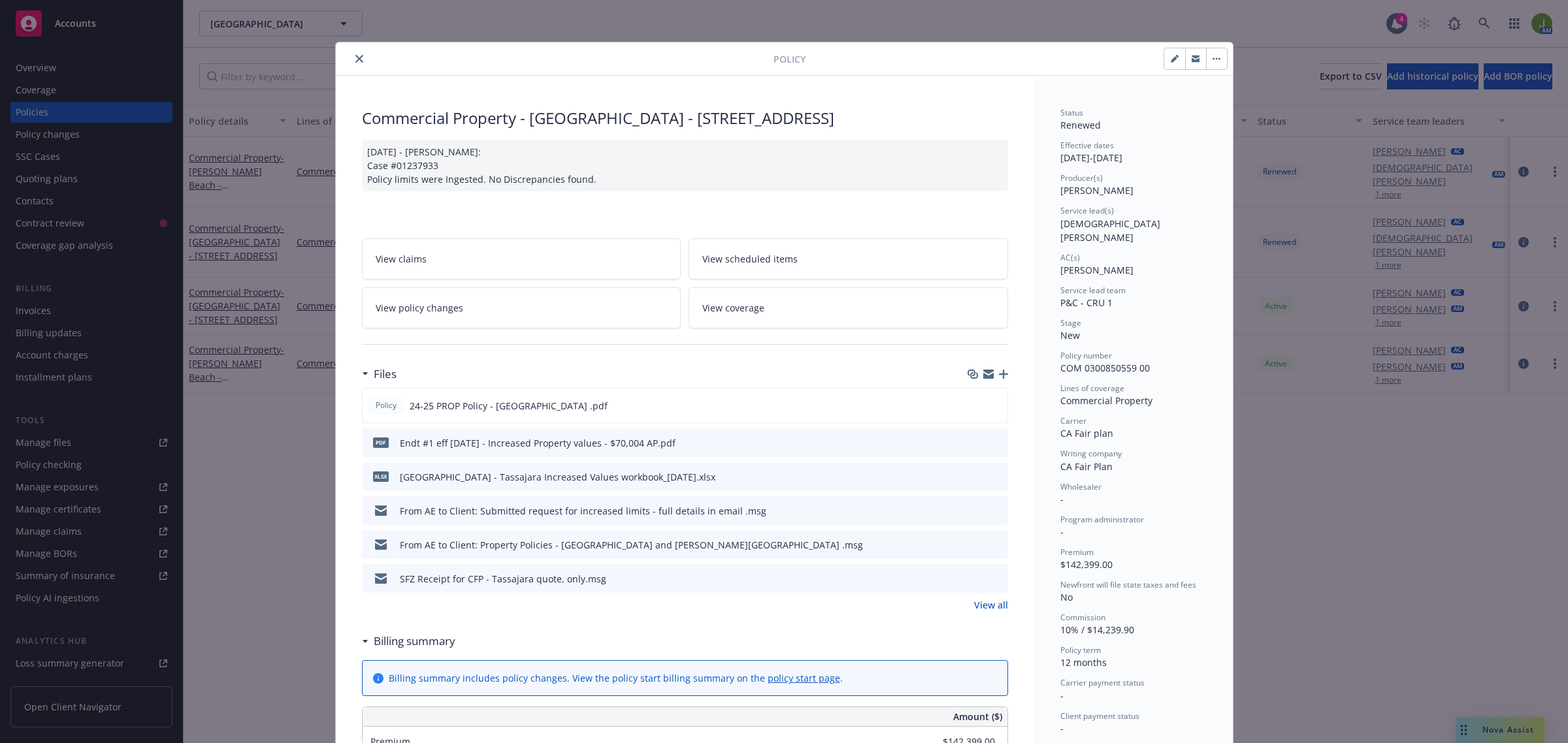
click at [534, 299] on link "View policy changes" at bounding box center [521, 307] width 320 height 41
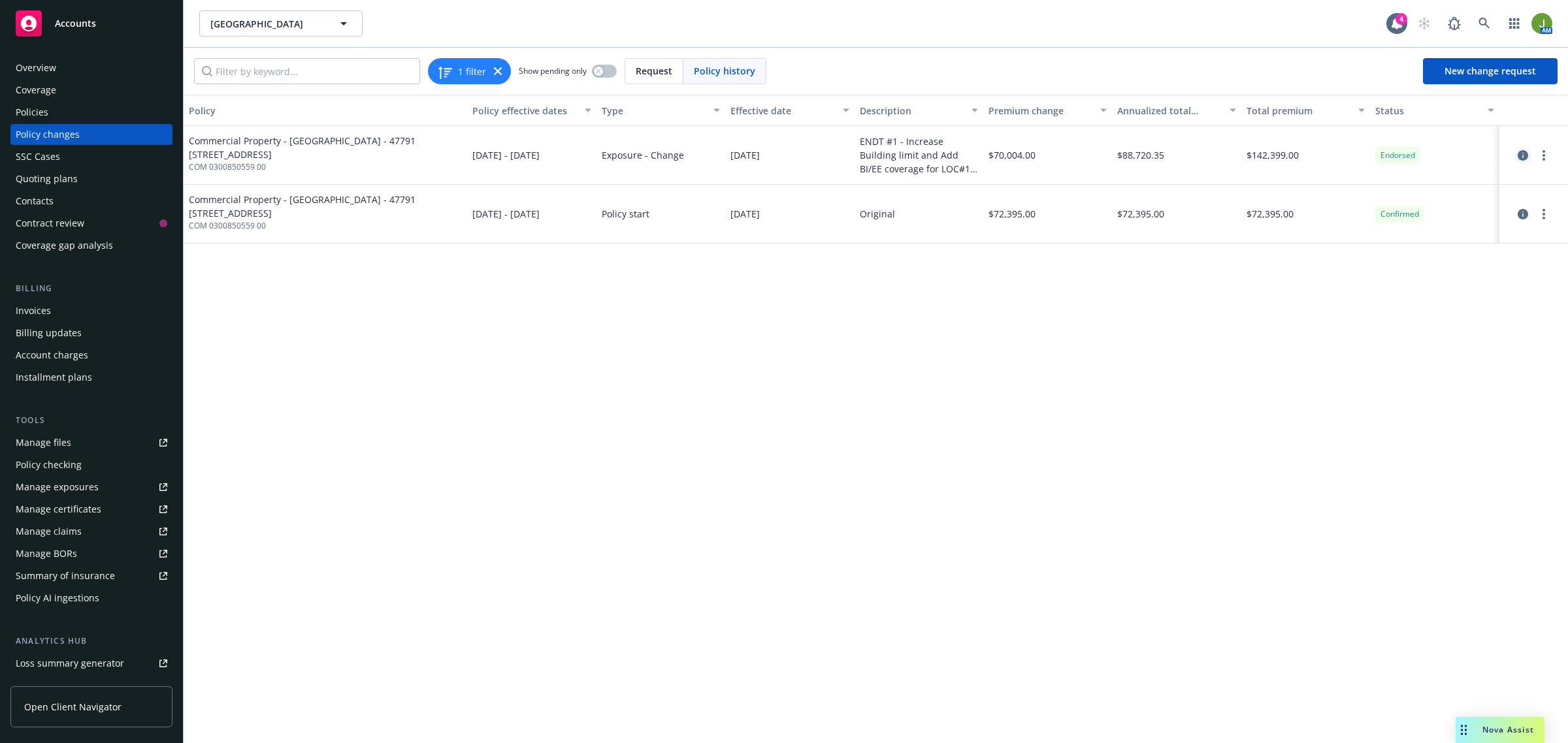
click at [1525, 155] on icon "circleInformation" at bounding box center [1523, 155] width 10 height 10
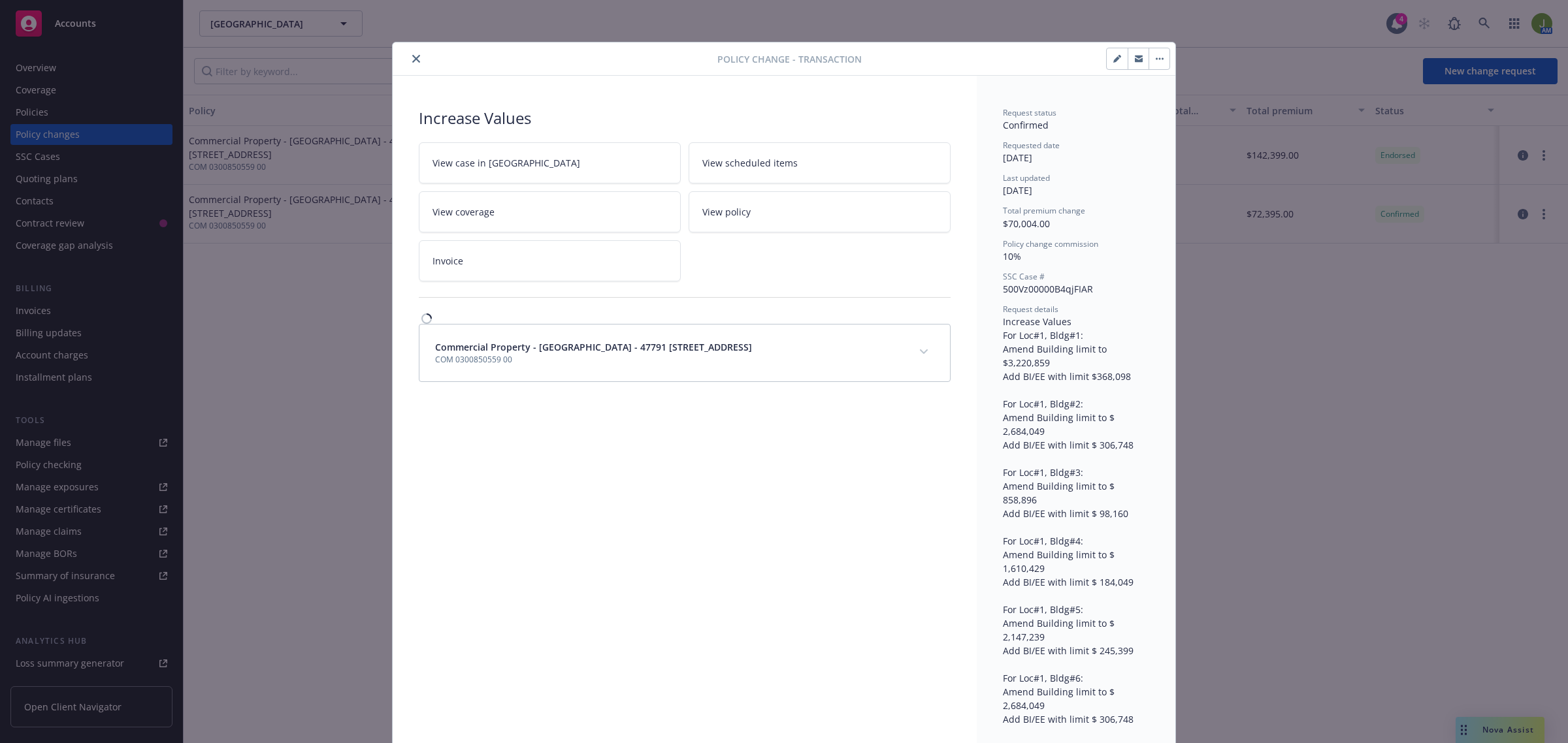
scroll to position [39, 0]
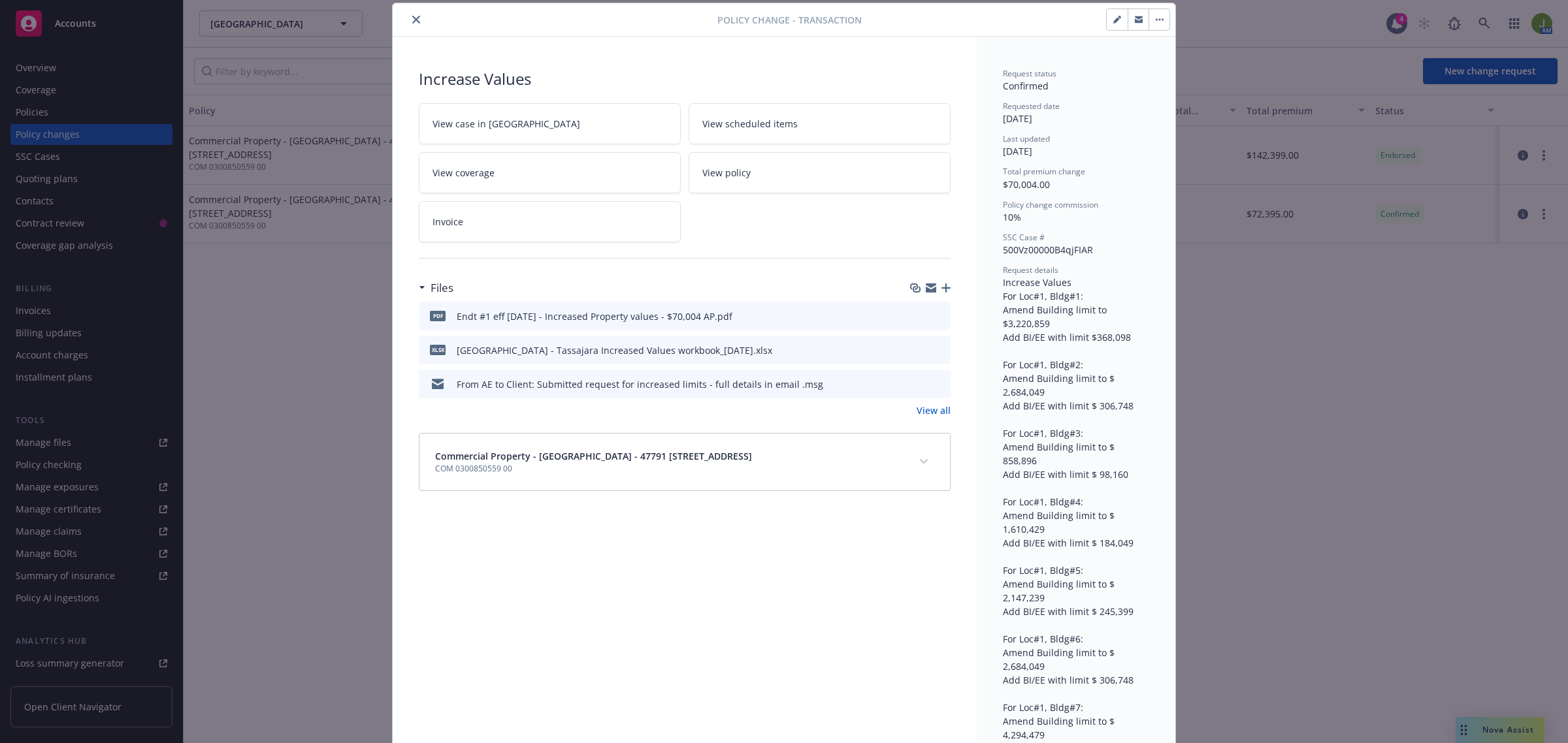
click at [932, 315] on icon "preview file" at bounding box center [937, 315] width 11 height 9
click at [412, 21] on icon "close" at bounding box center [416, 19] width 8 height 8
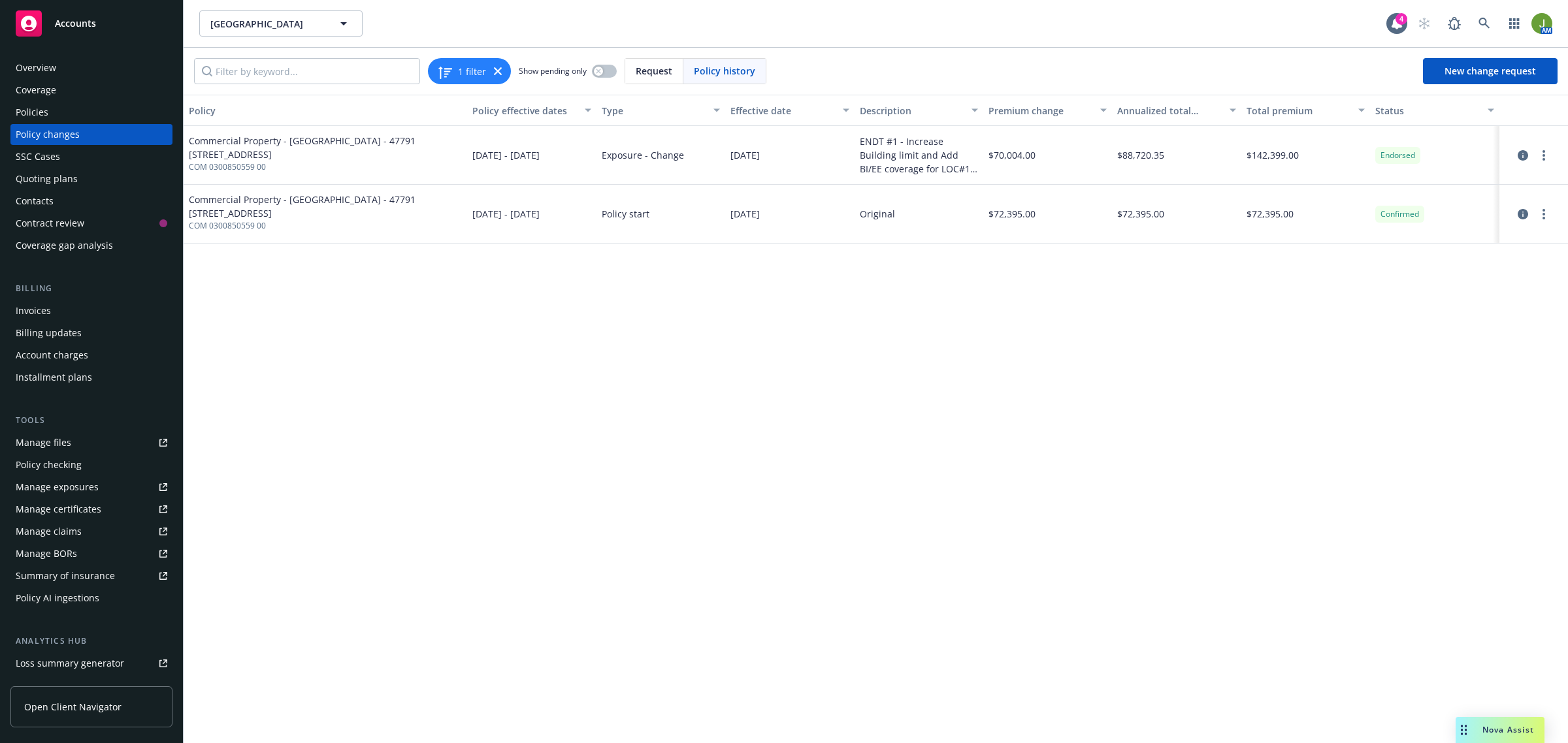
click at [27, 118] on div "Policies" at bounding box center [31, 112] width 32 height 21
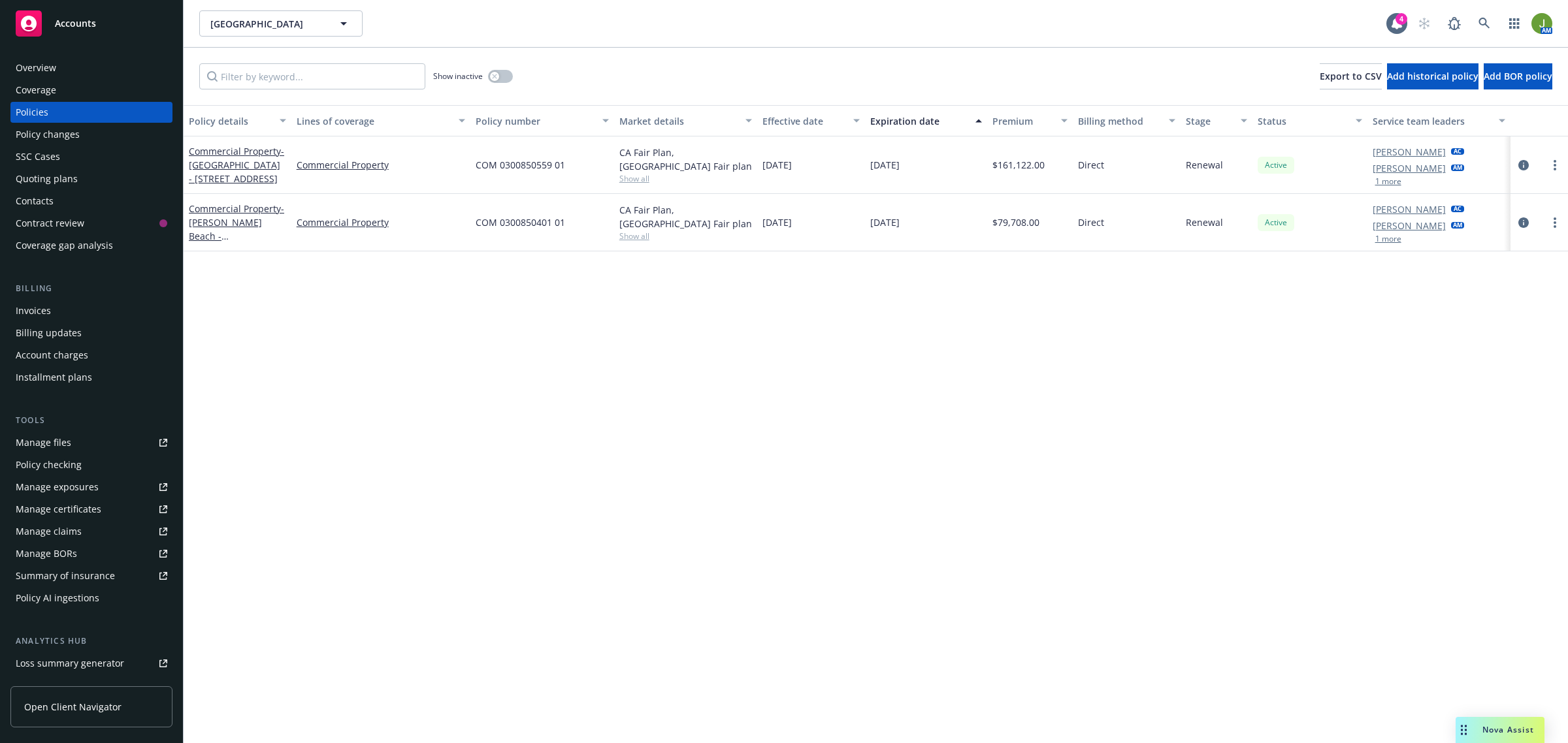
click at [65, 118] on div "Policies" at bounding box center [91, 112] width 152 height 21
click at [1524, 165] on icon "circleInformation" at bounding box center [1524, 165] width 10 height 10
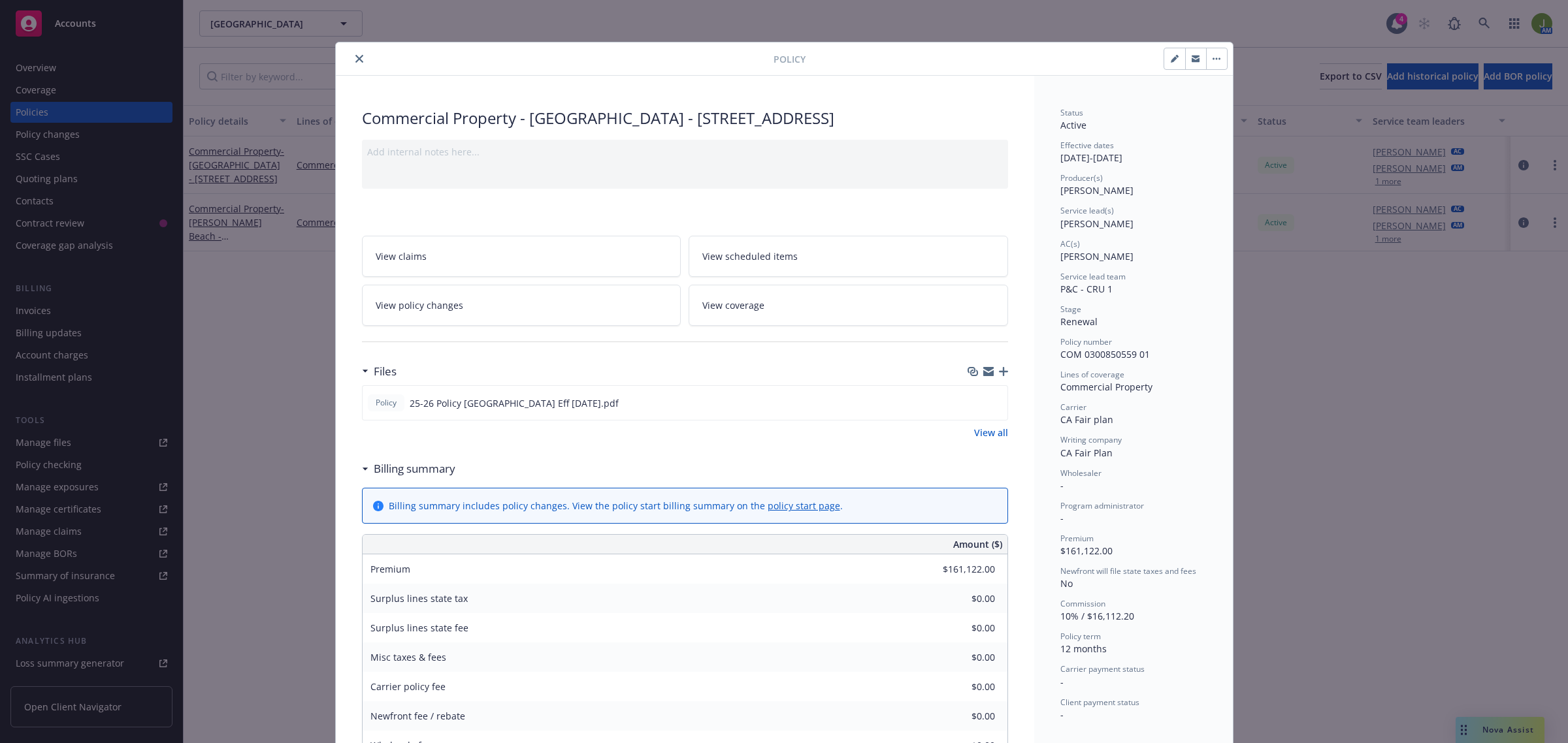
scroll to position [39, 0]
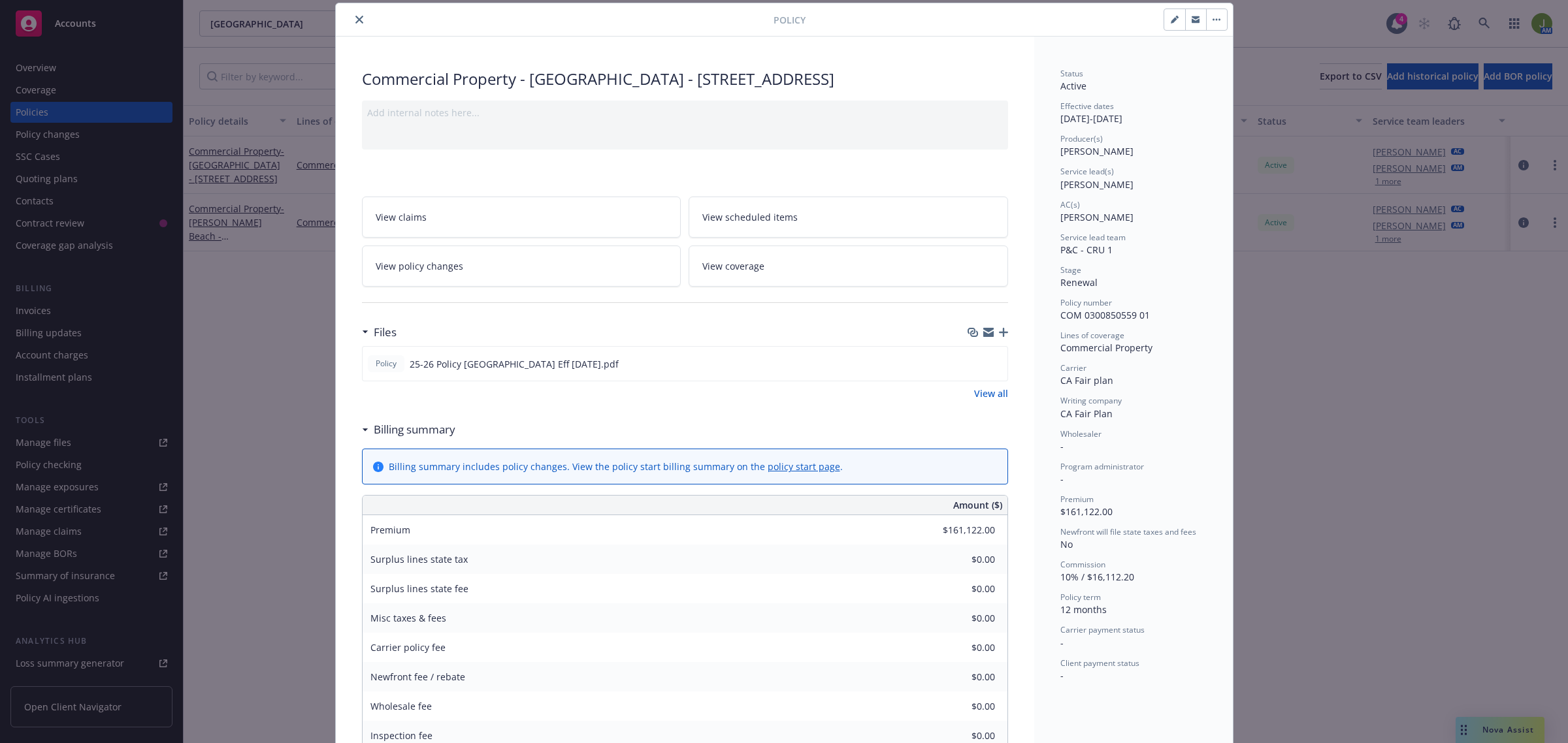
click at [500, 270] on link "View policy changes" at bounding box center [521, 266] width 320 height 41
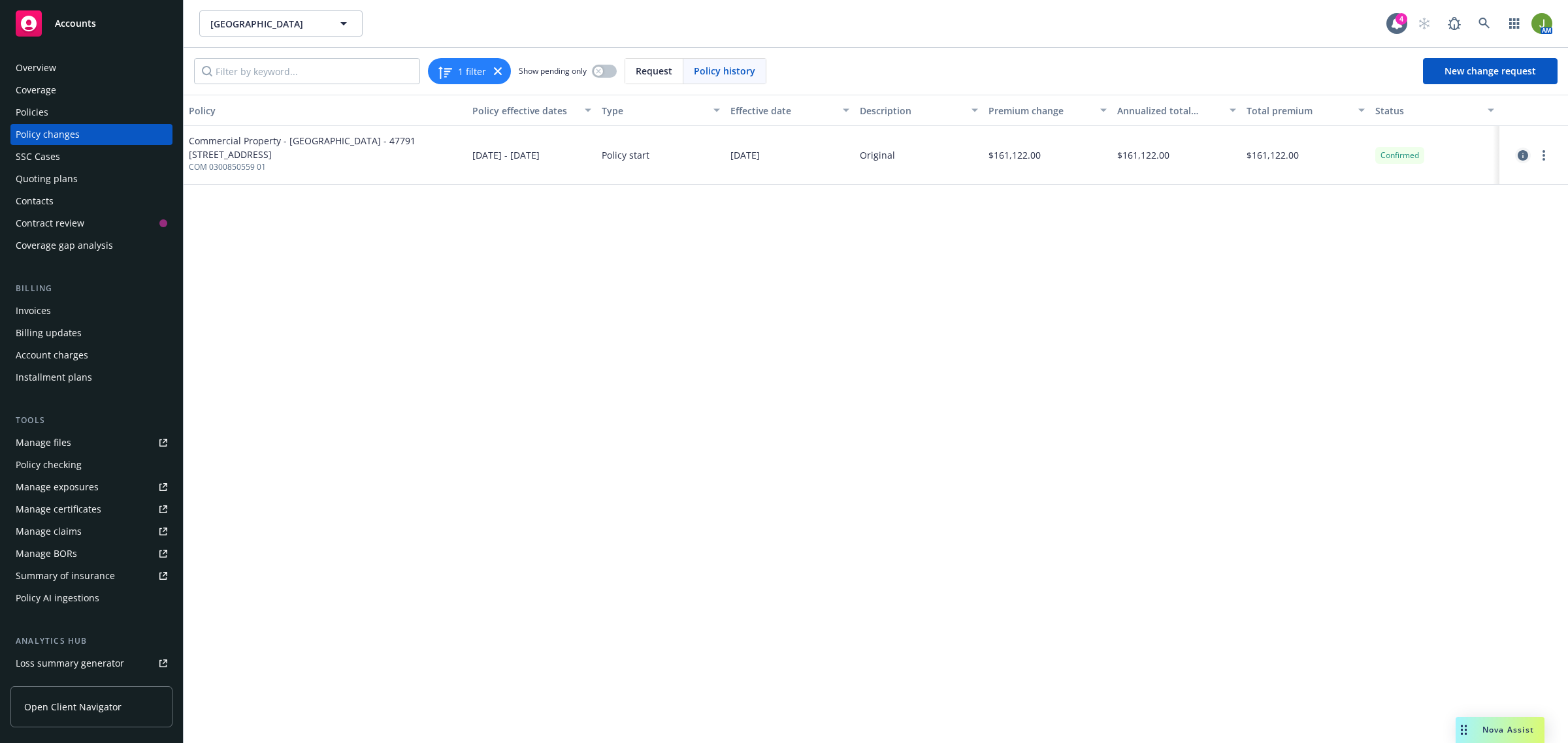
click at [1525, 159] on icon "circleInformation" at bounding box center [1523, 155] width 10 height 10
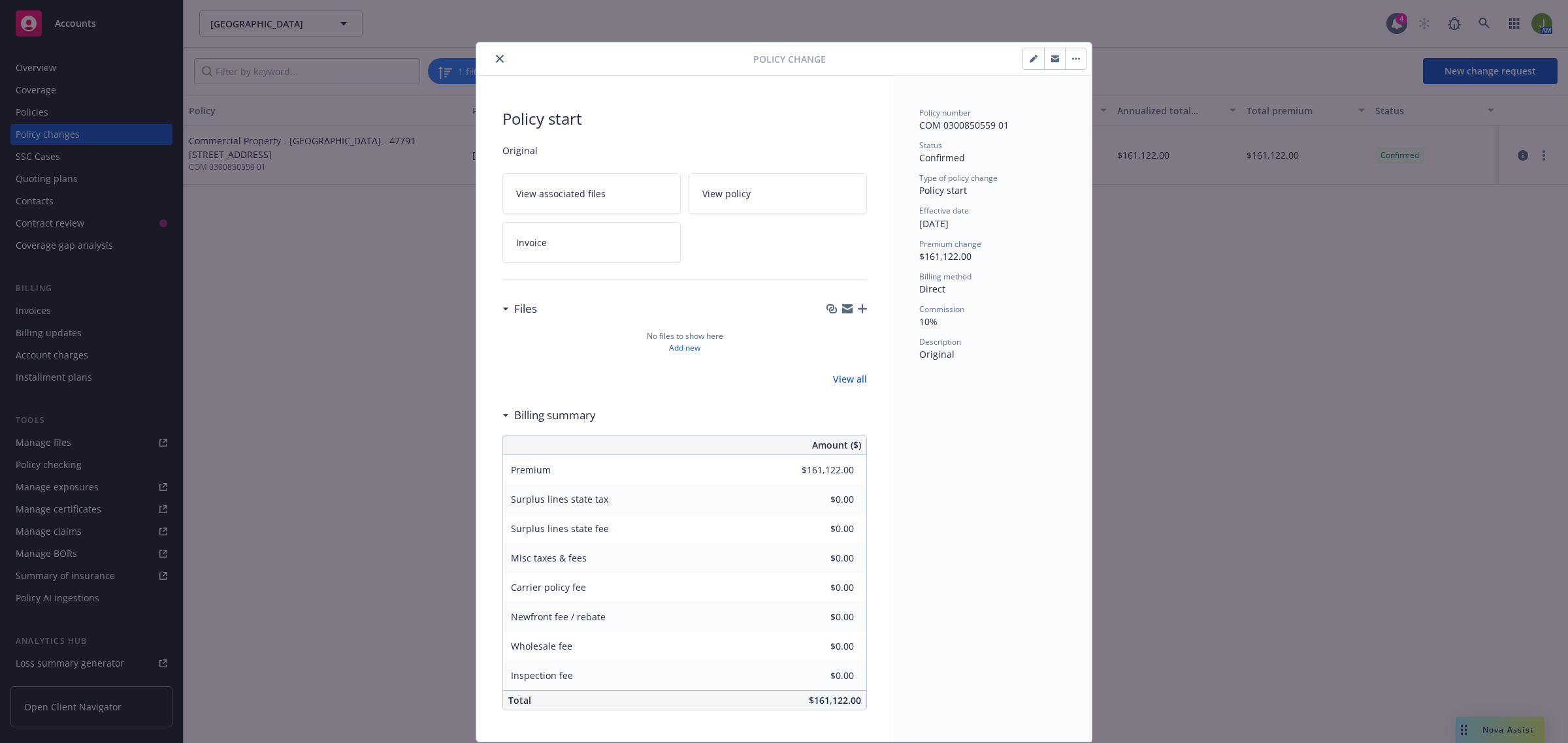
click at [496, 61] on icon "close" at bounding box center [499, 58] width 8 height 8
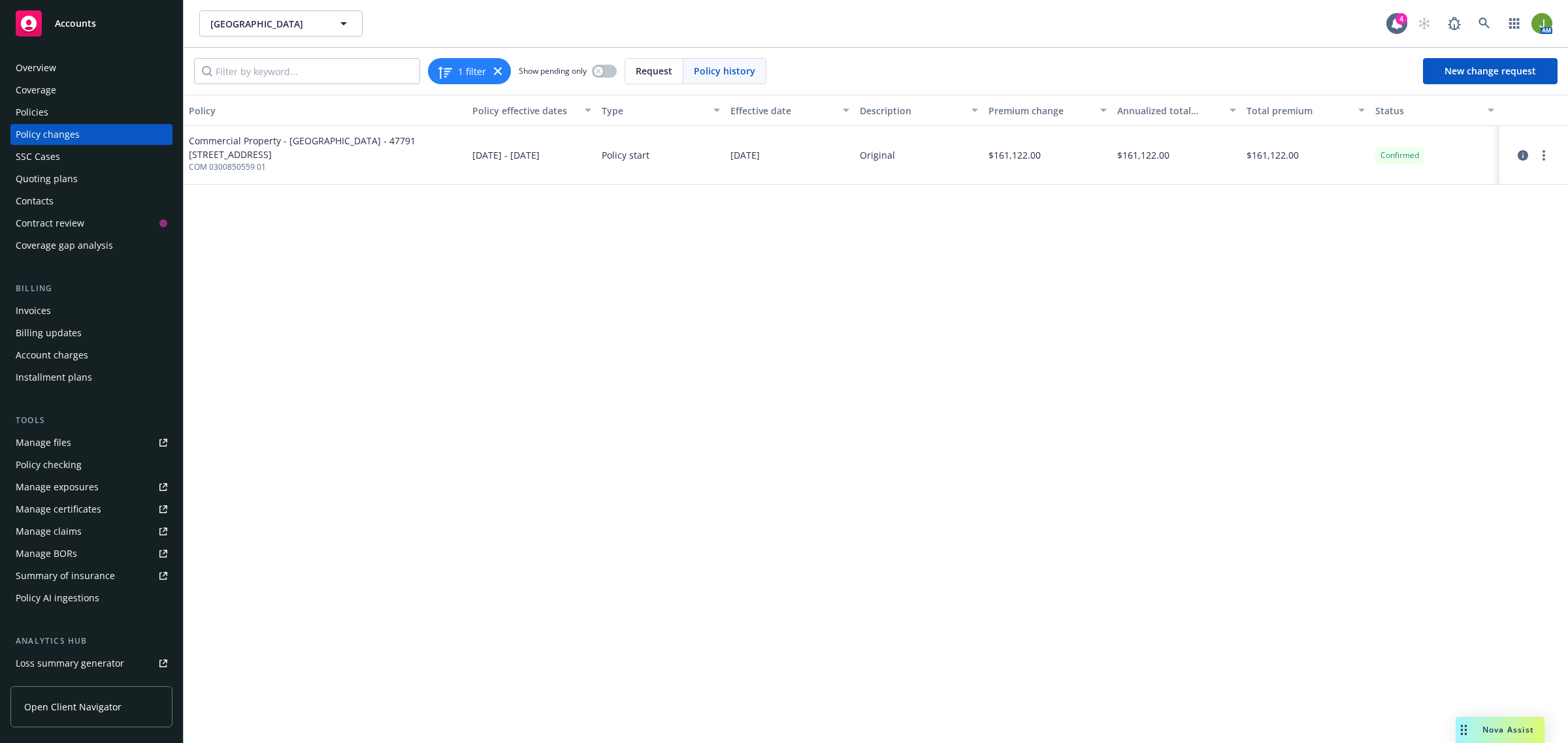
click at [53, 118] on div "Policies" at bounding box center [91, 112] width 152 height 21
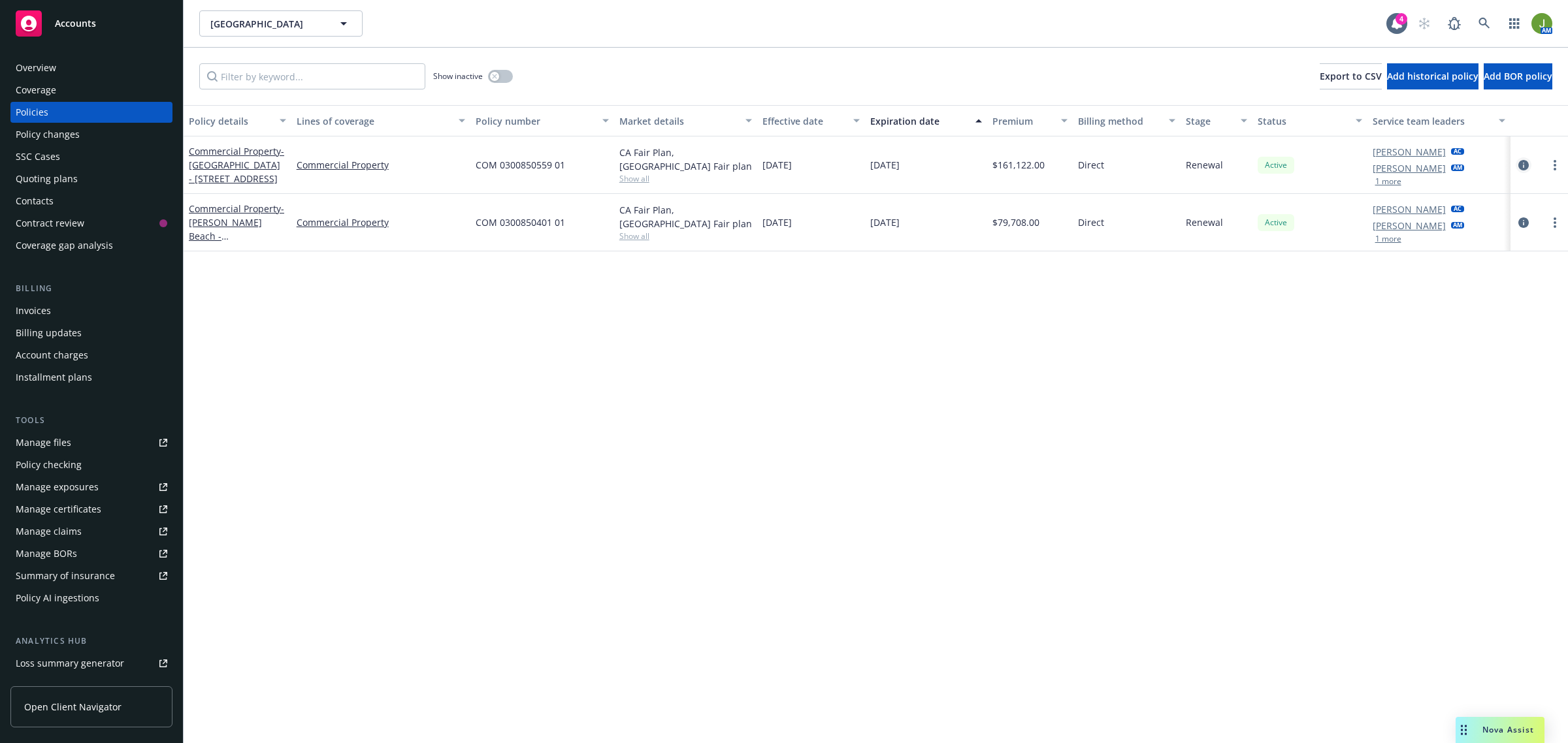
click at [1526, 165] on icon "circleInformation" at bounding box center [1524, 165] width 10 height 10
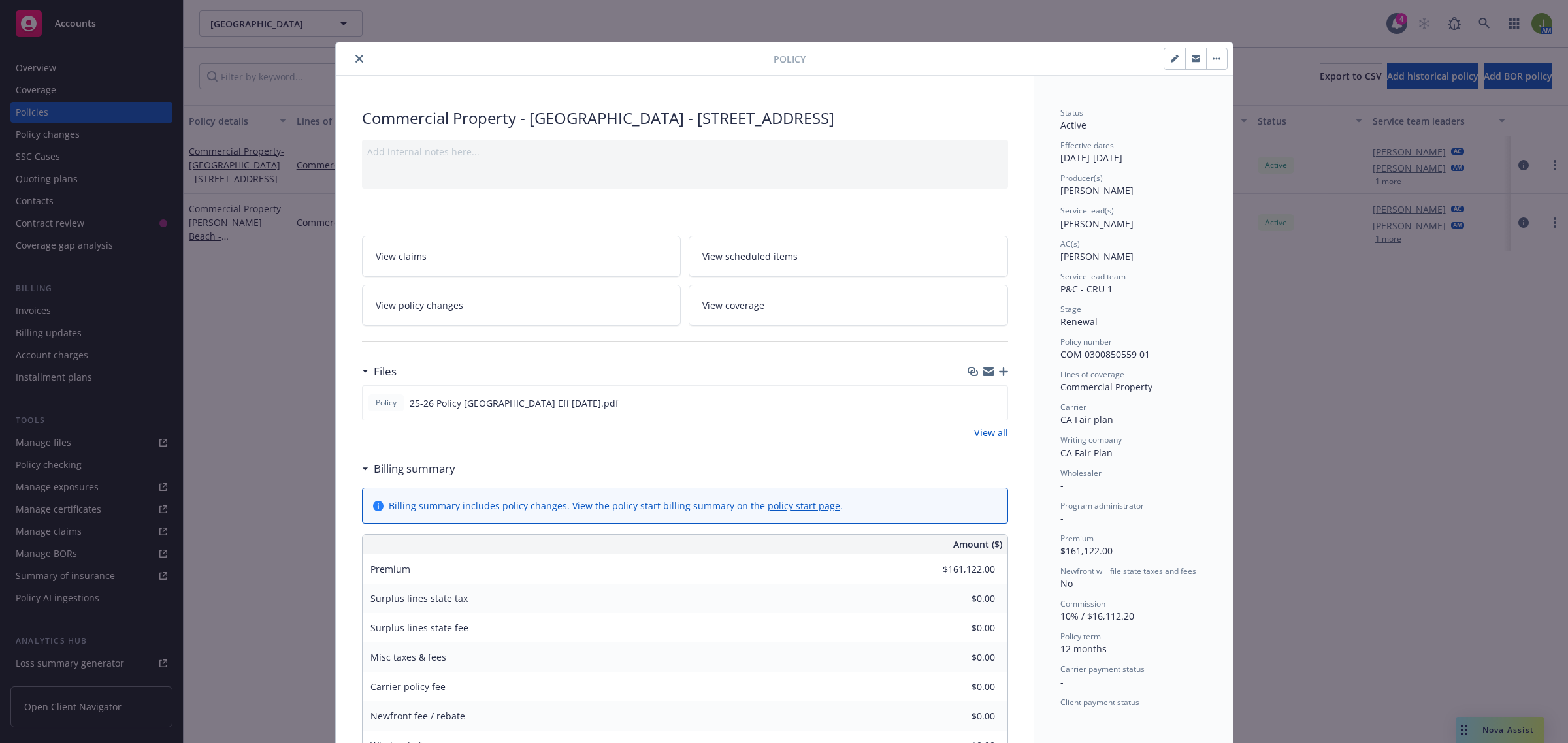
scroll to position [39, 0]
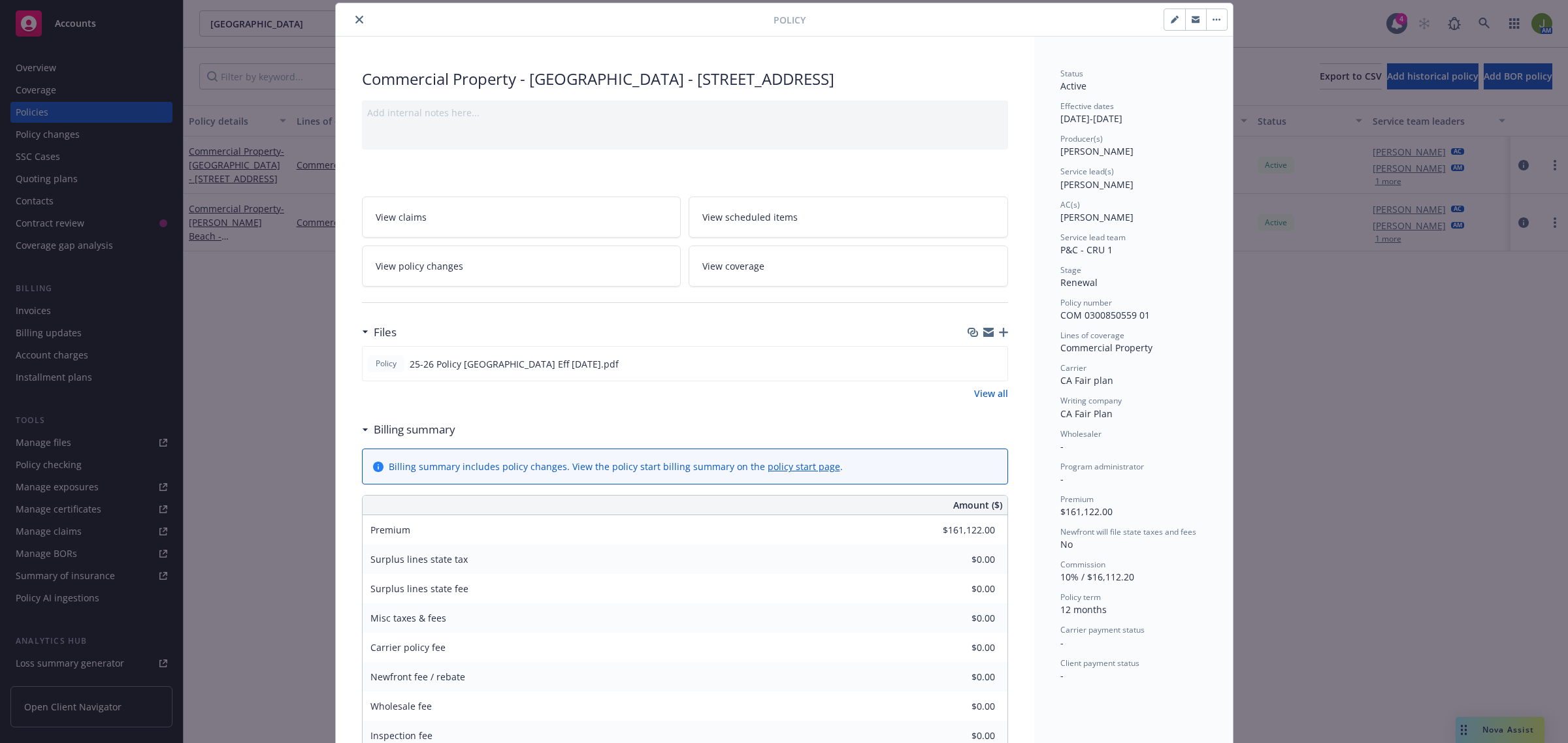
click at [565, 265] on link "View policy changes" at bounding box center [521, 266] width 320 height 41
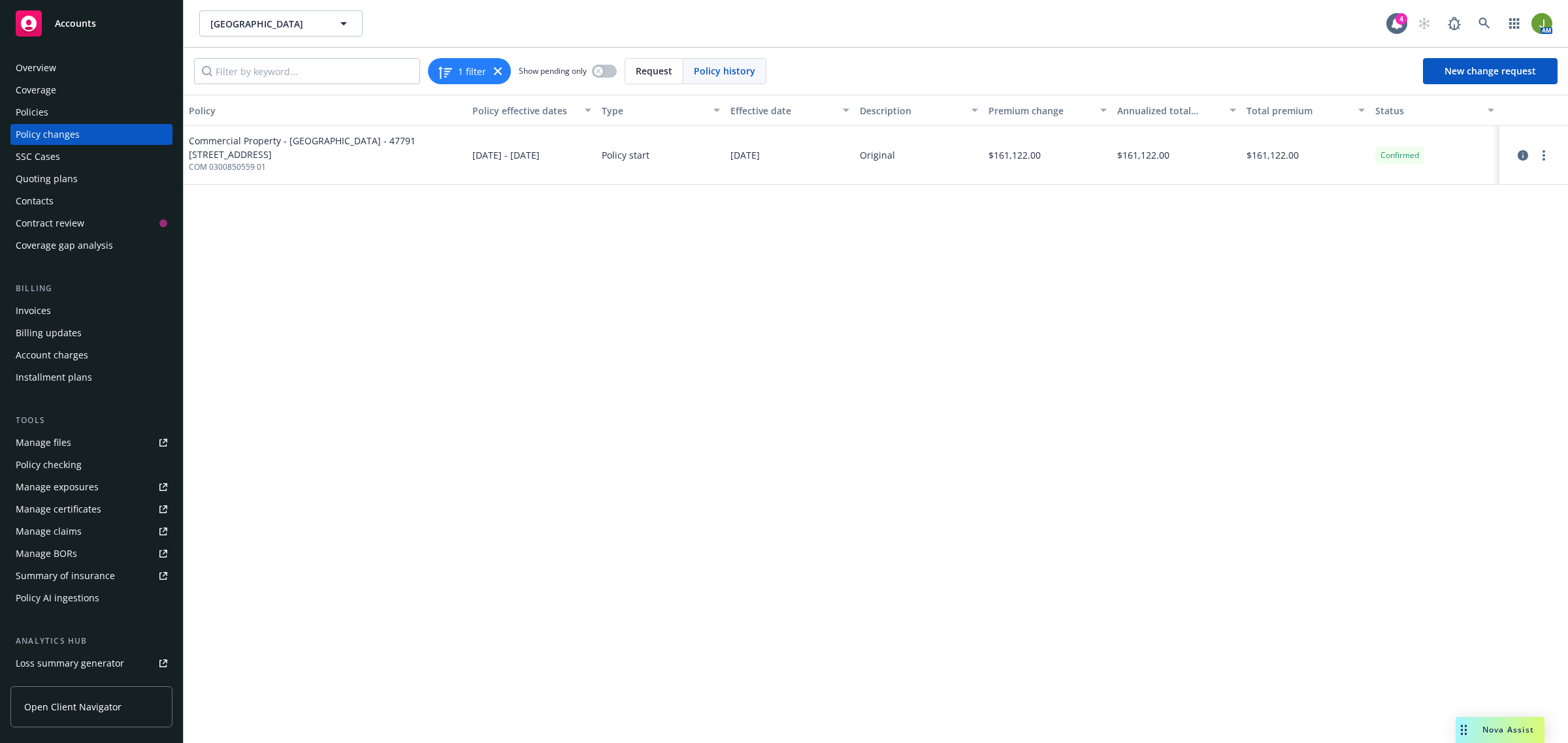
click at [49, 116] on div "Policies" at bounding box center [91, 112] width 152 height 21
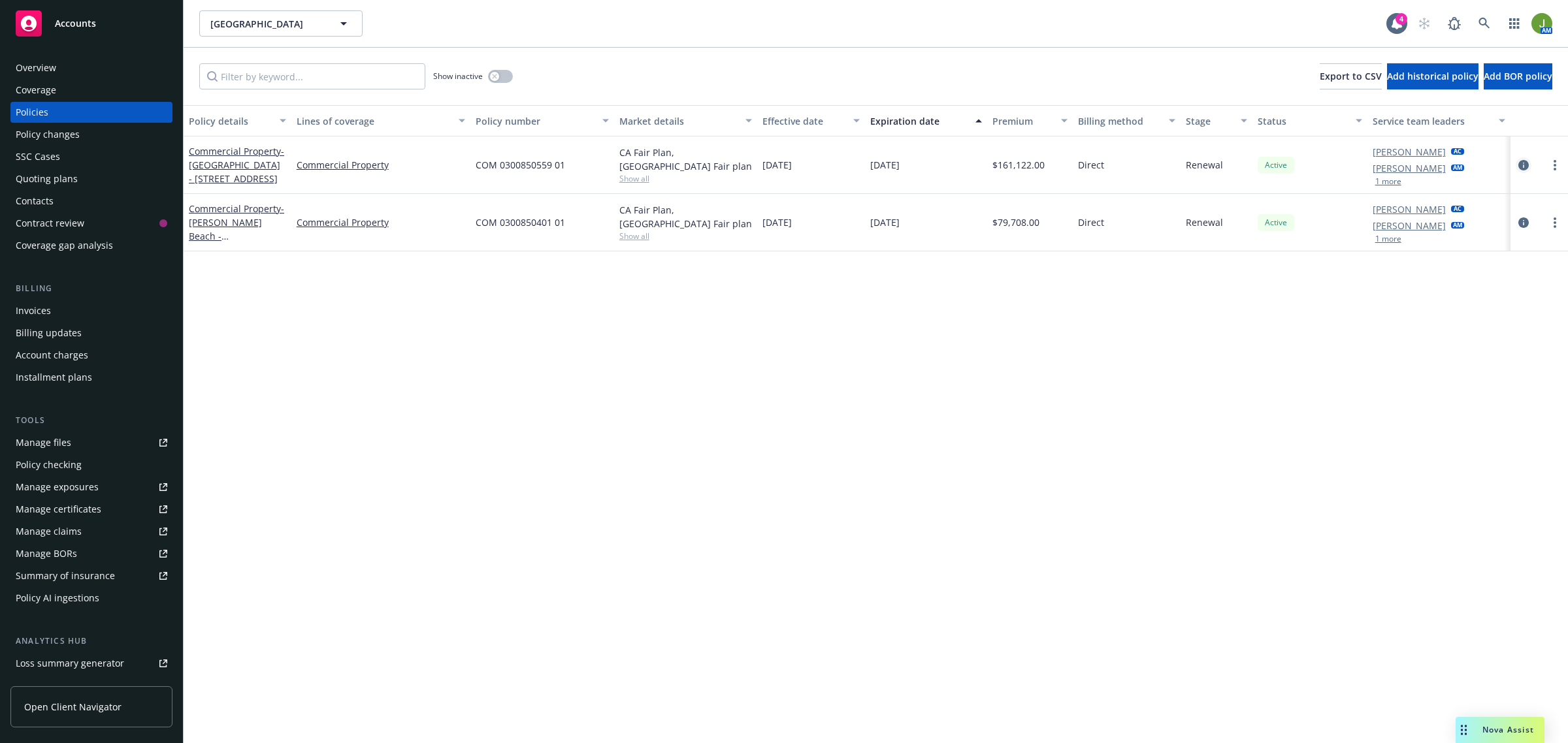
click at [1522, 168] on icon "circleInformation" at bounding box center [1524, 165] width 10 height 10
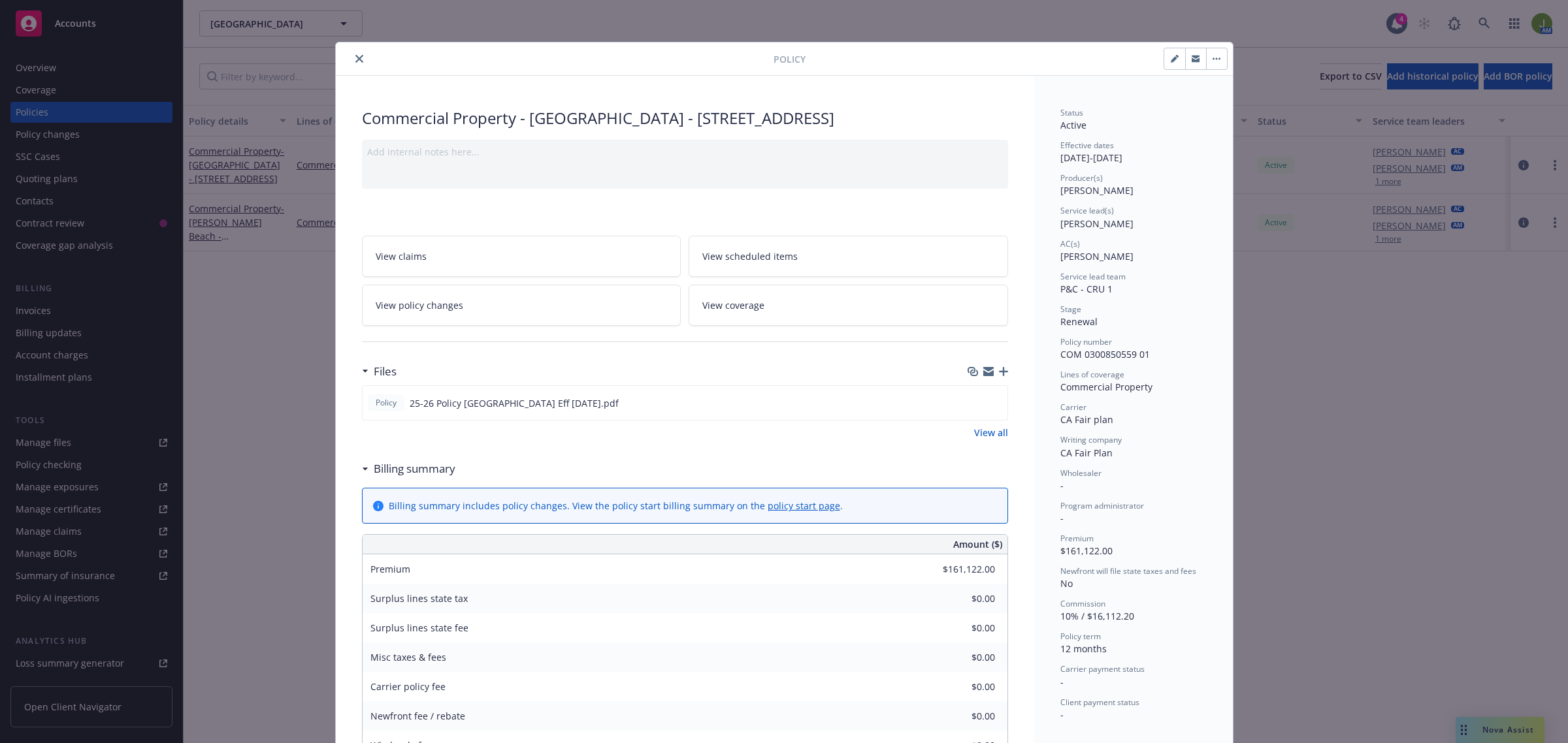
scroll to position [39, 0]
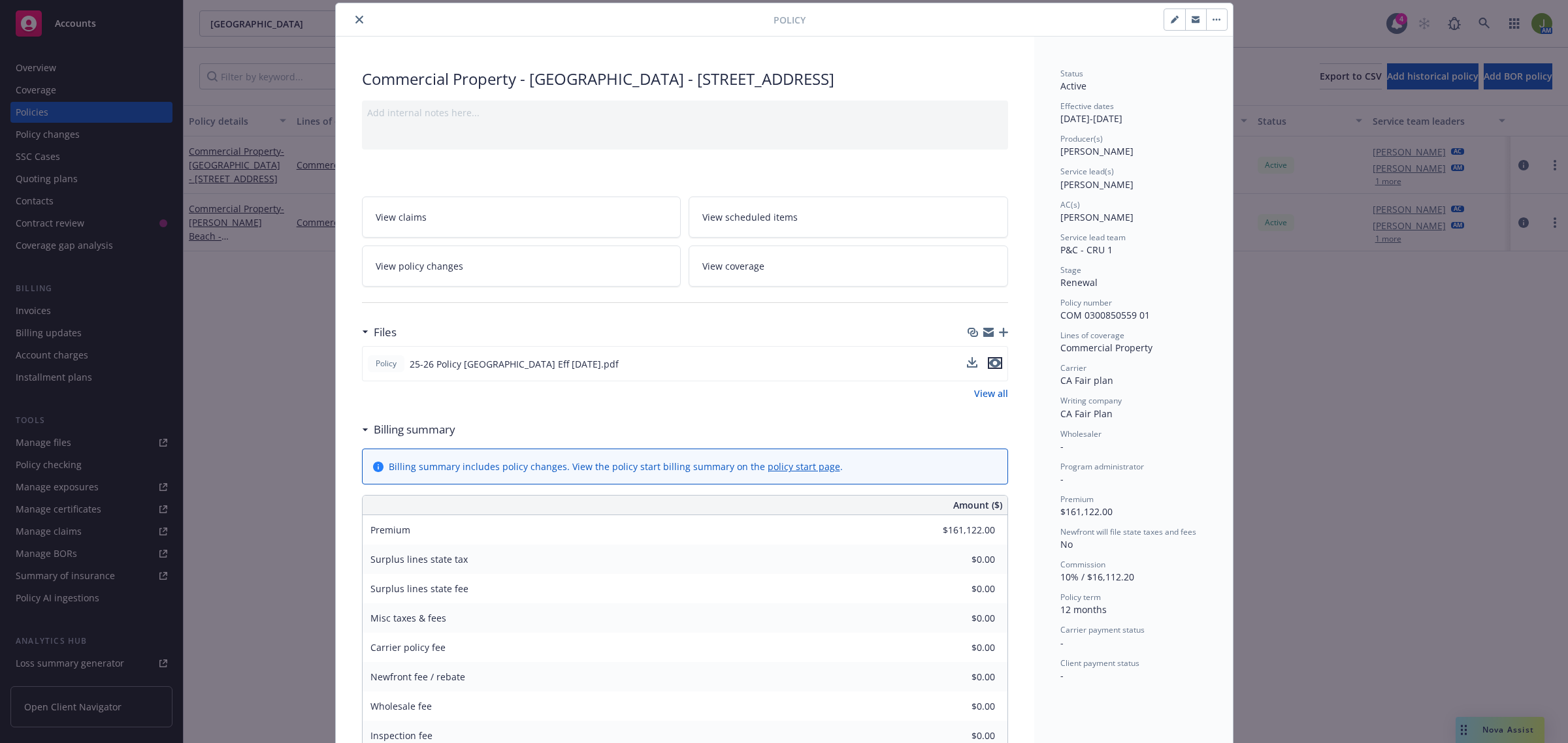
click at [989, 359] on icon "preview file" at bounding box center [994, 363] width 11 height 9
click at [355, 18] on icon "close" at bounding box center [359, 19] width 8 height 8
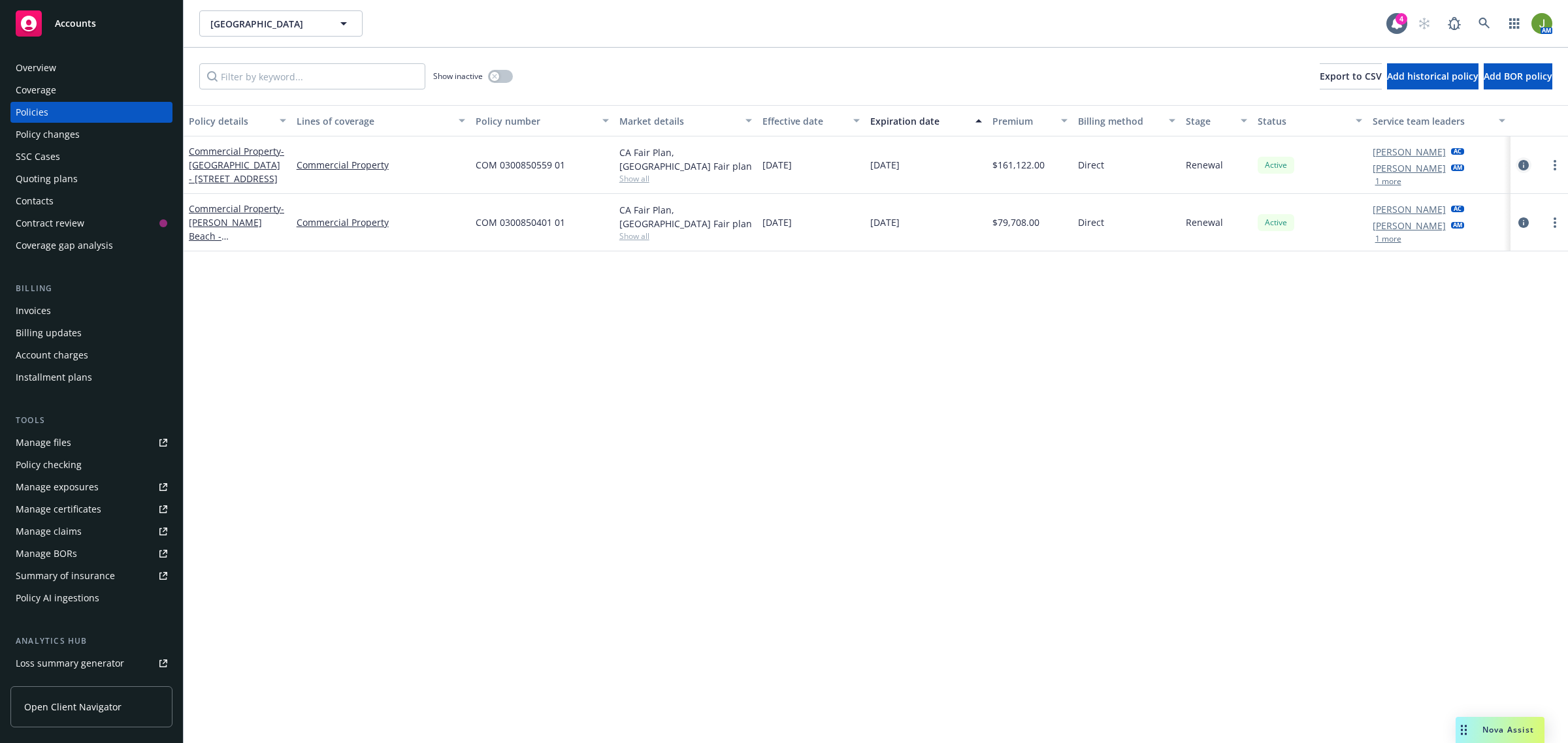
click at [1525, 160] on icon "circleInformation" at bounding box center [1524, 165] width 10 height 10
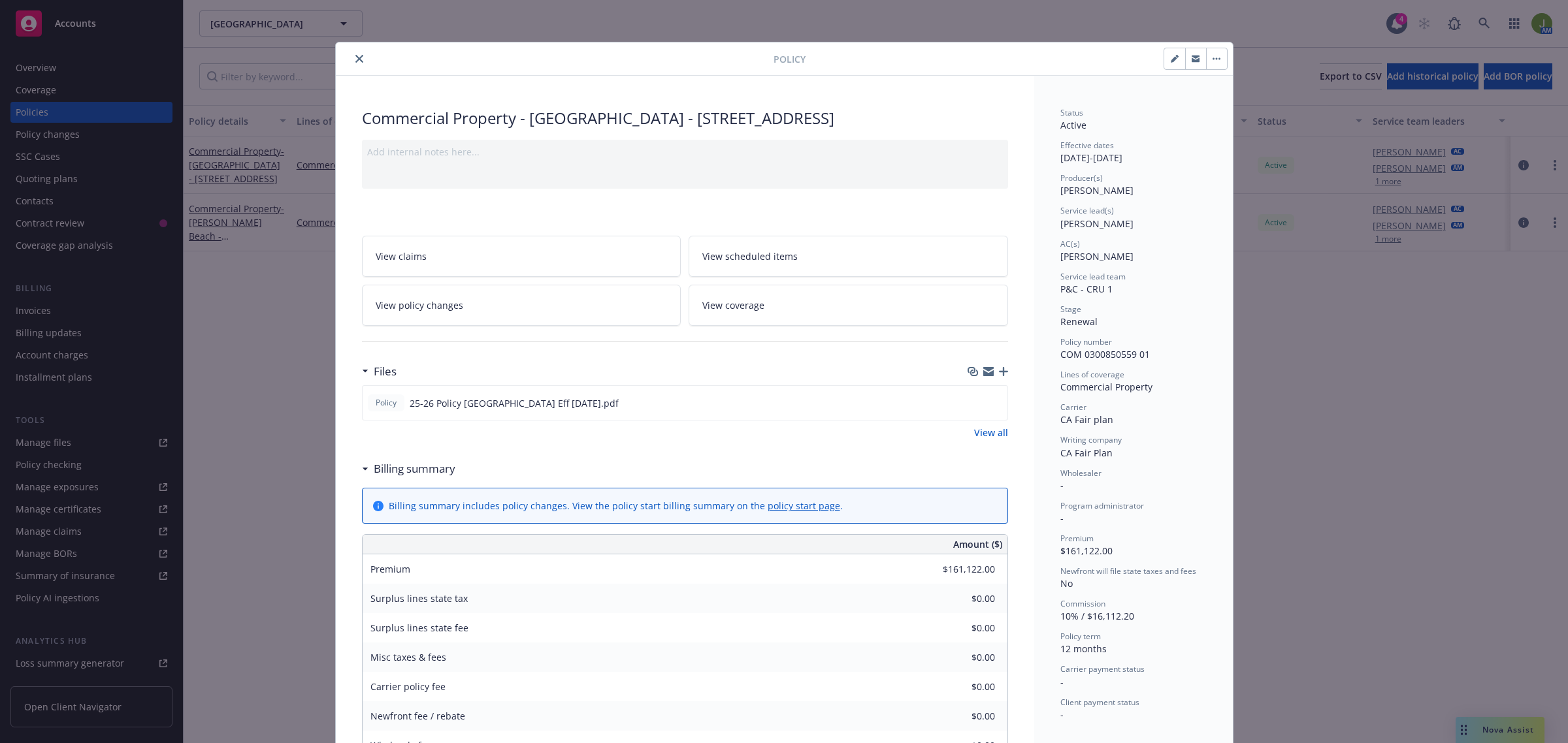
scroll to position [39, 0]
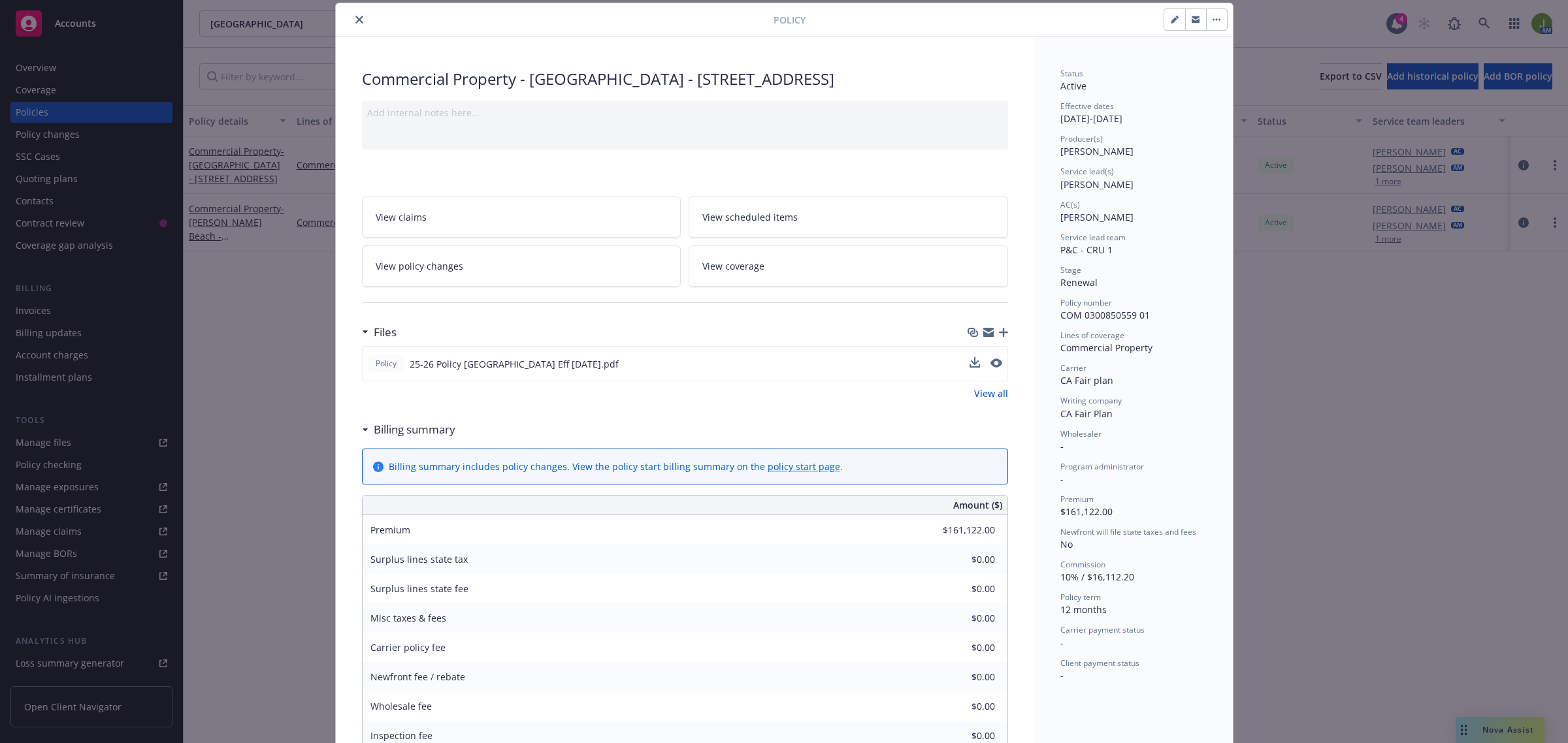
click at [990, 368] on button at bounding box center [996, 364] width 11 height 14
click at [994, 364] on button "preview file" at bounding box center [995, 362] width 14 height 11
